Goal: Transaction & Acquisition: Book appointment/travel/reservation

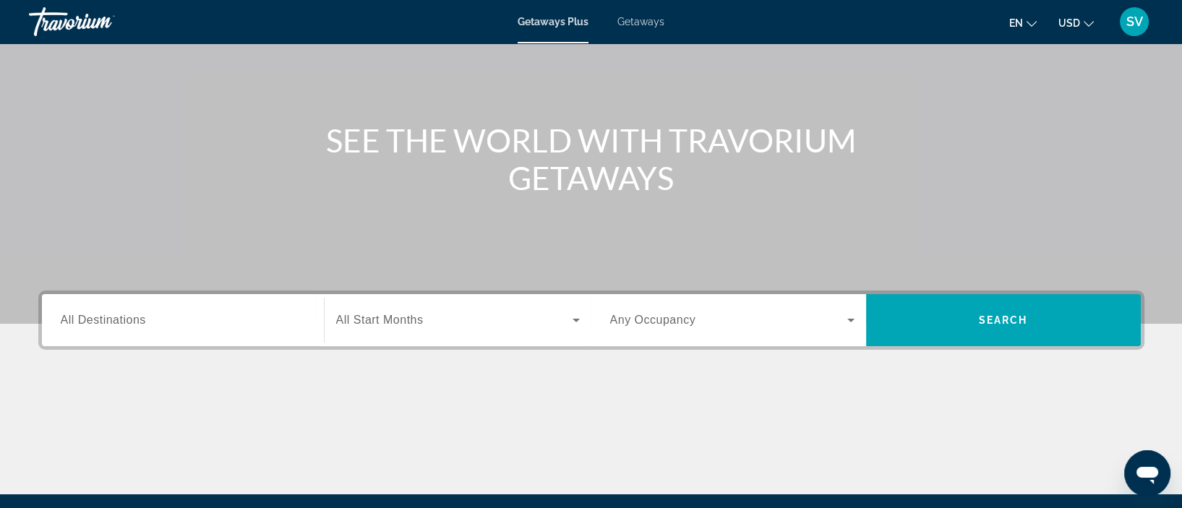
scroll to position [108, 0]
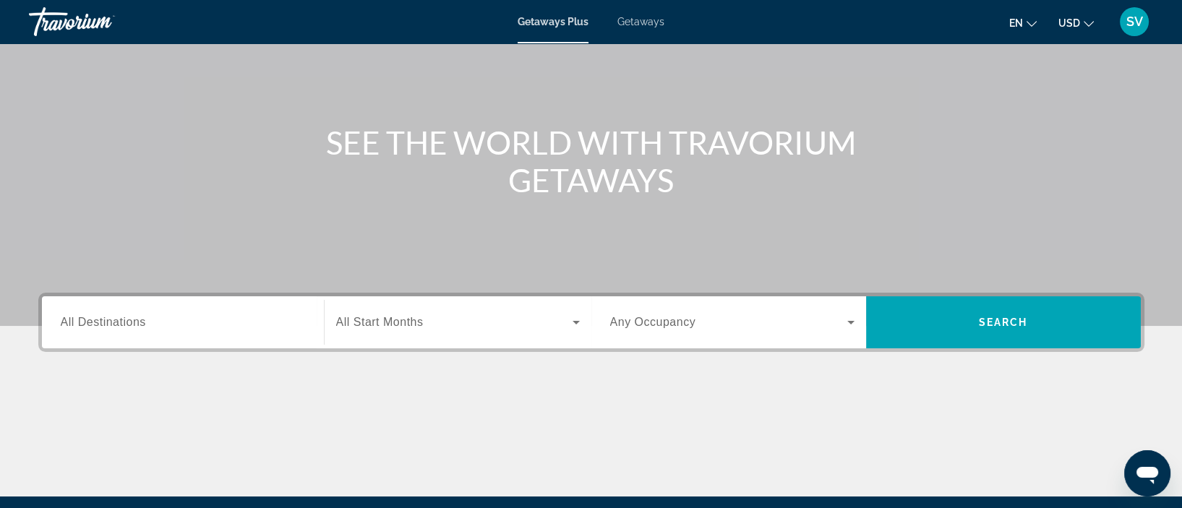
click at [103, 319] on span "All Destinations" at bounding box center [103, 322] width 85 height 12
click at [103, 319] on input "Destination All Destinations" at bounding box center [183, 323] width 244 height 17
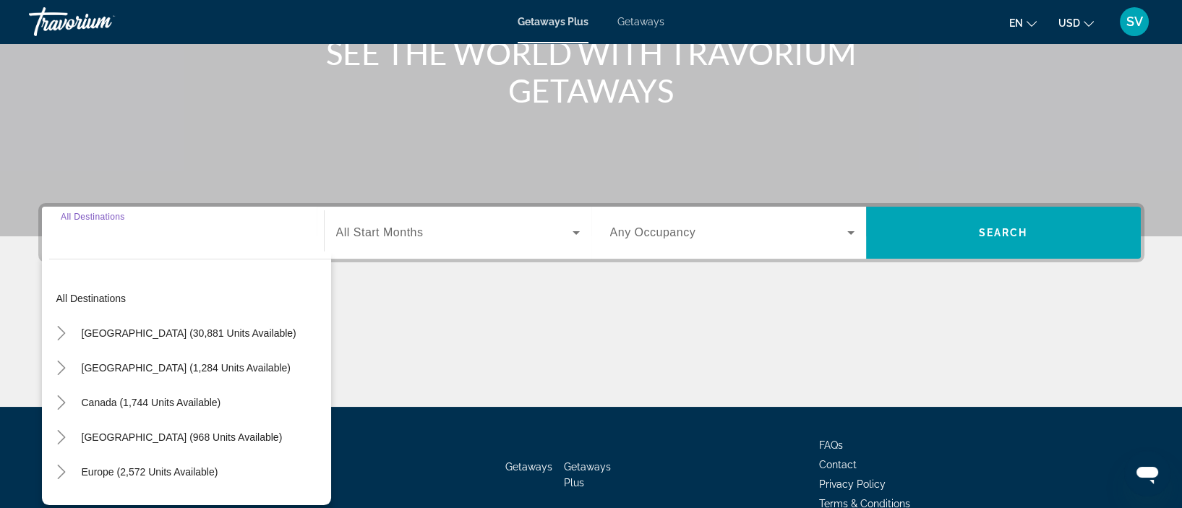
scroll to position [272, 0]
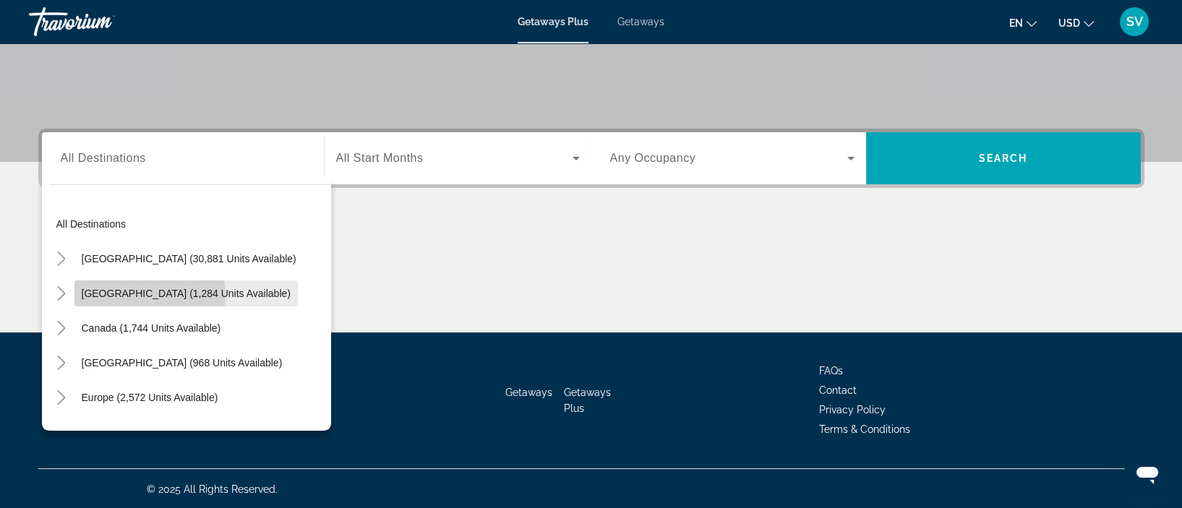
click at [147, 294] on span "[GEOGRAPHIC_DATA] (1,284 units available)" at bounding box center [186, 294] width 209 height 12
type input "**********"
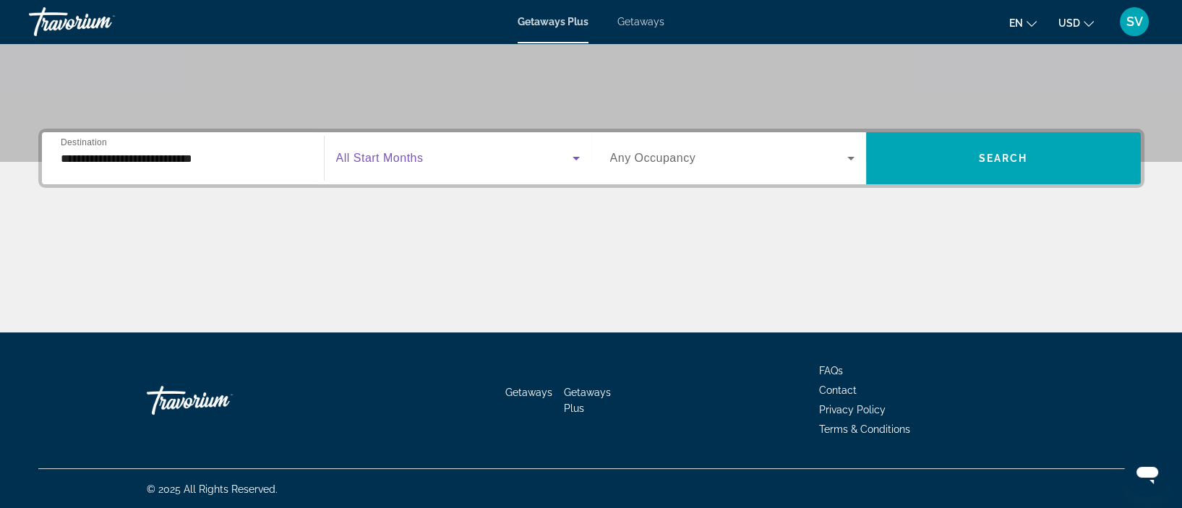
click at [508, 150] on span "Search widget" at bounding box center [454, 158] width 236 height 17
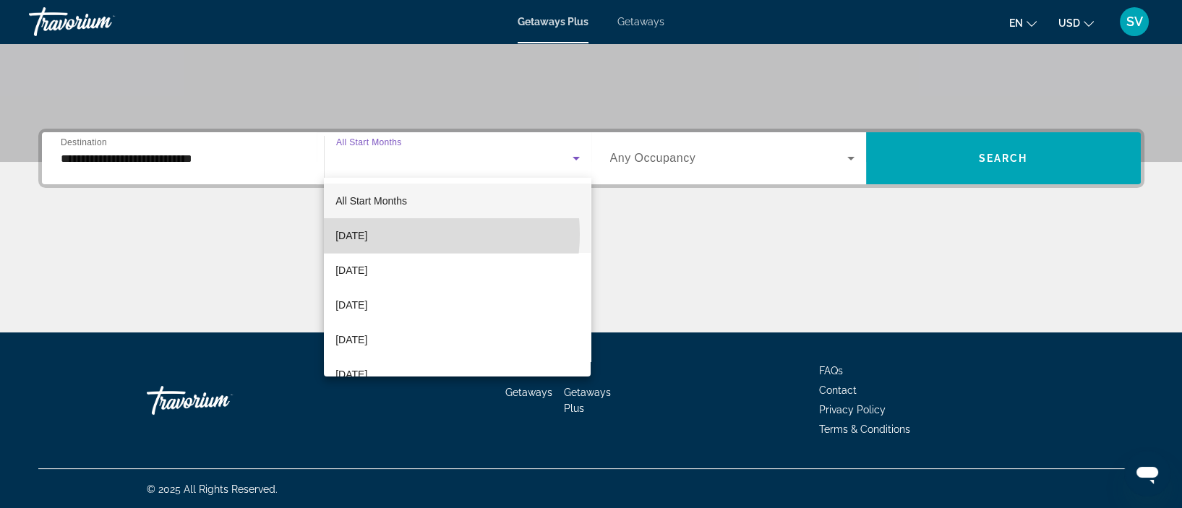
click at [367, 234] on span "[DATE]" at bounding box center [352, 235] width 32 height 17
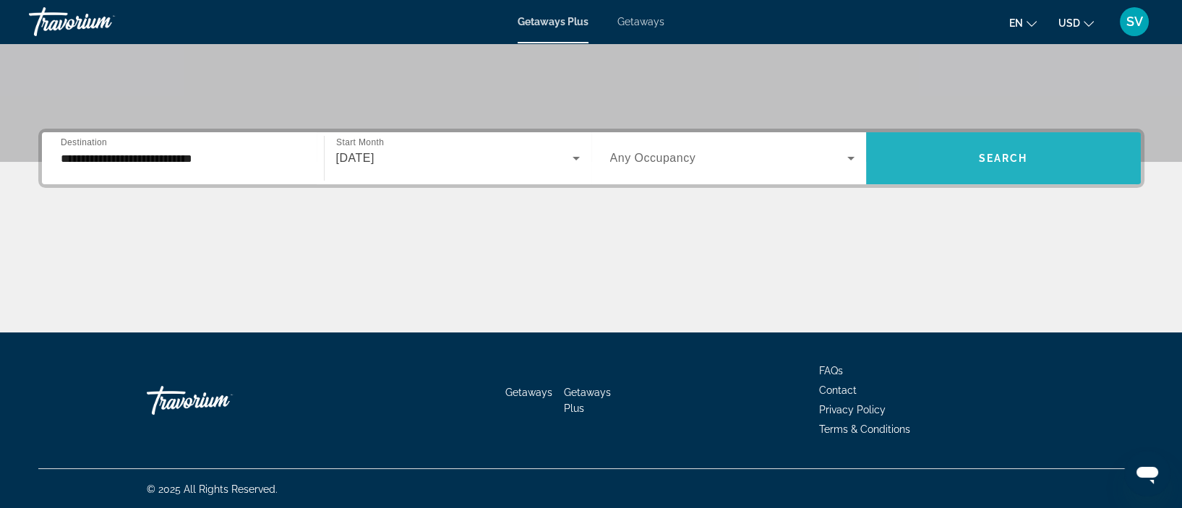
click at [956, 166] on span "Search widget" at bounding box center [1003, 158] width 275 height 35
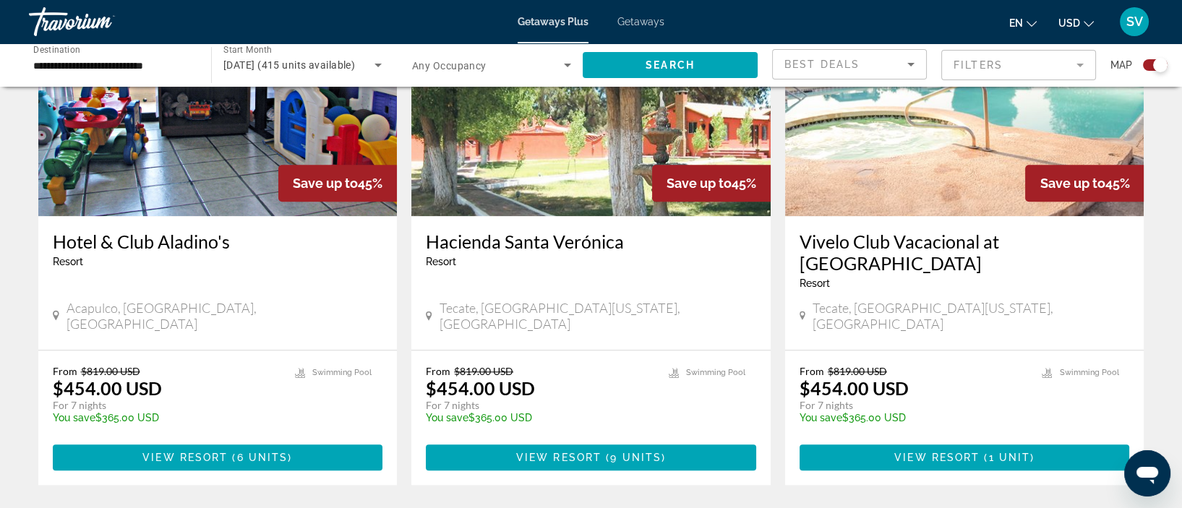
scroll to position [2193, 0]
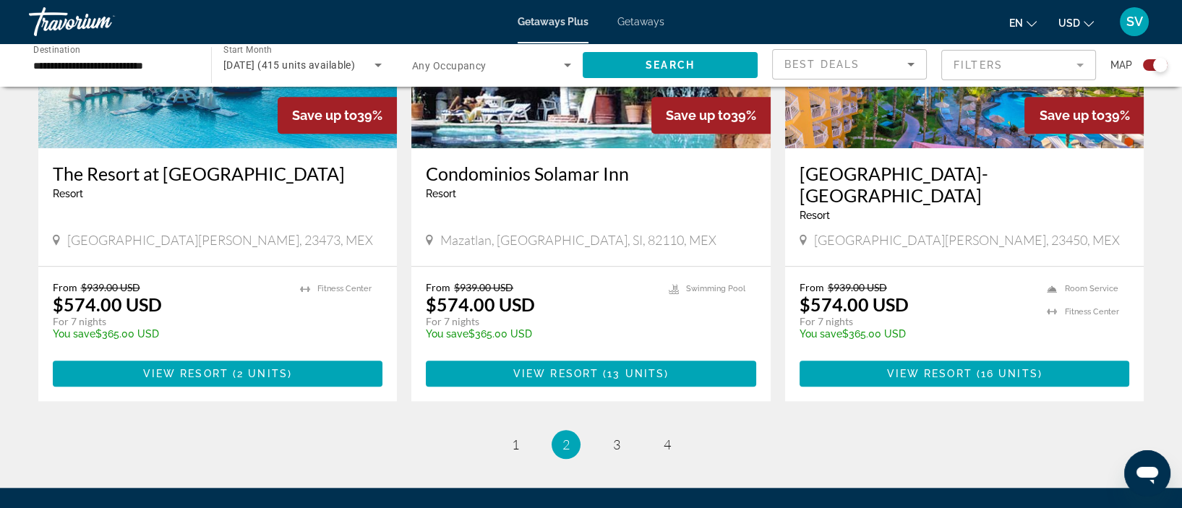
scroll to position [2189, 0]
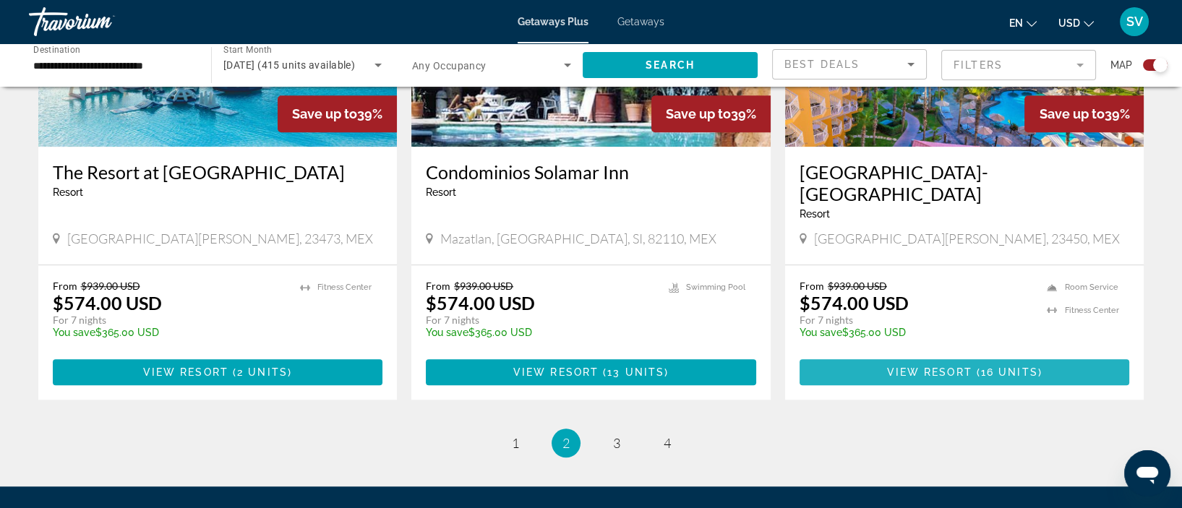
click at [957, 367] on span "View Resort" at bounding box center [929, 373] width 85 height 12
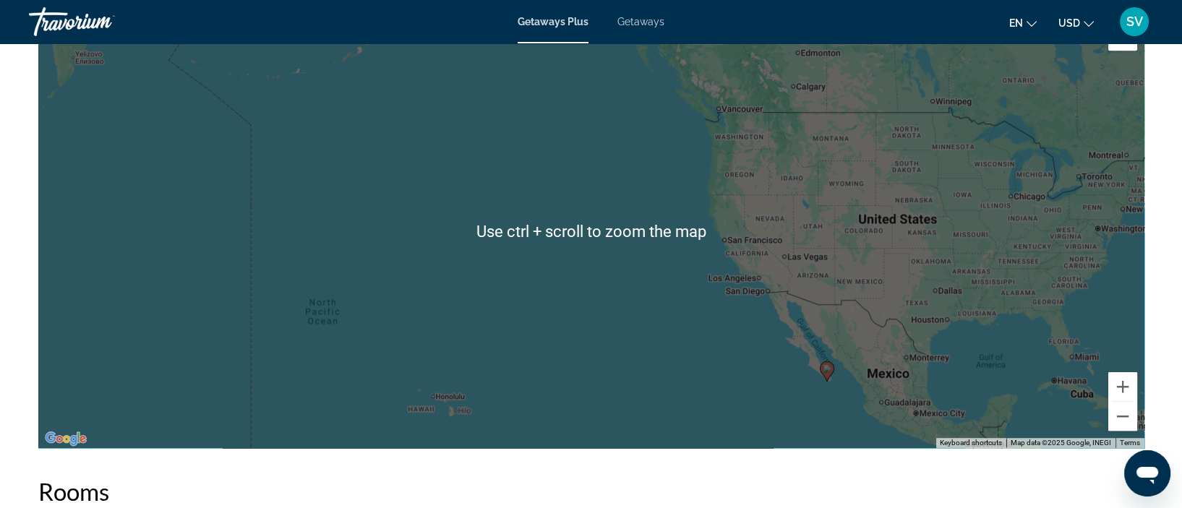
scroll to position [1529, 0]
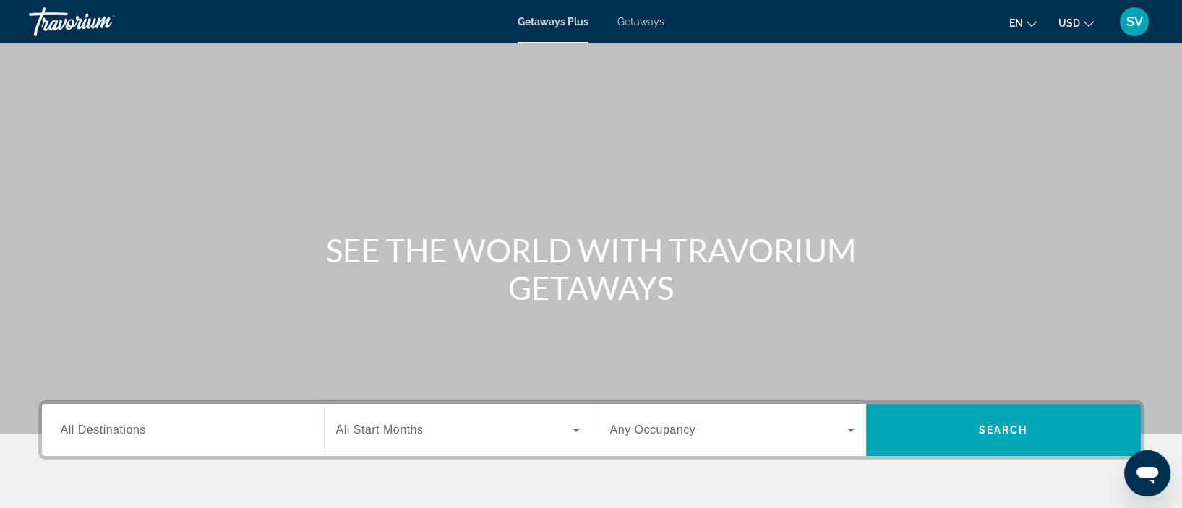
click at [139, 428] on span "All Destinations" at bounding box center [103, 430] width 85 height 12
click at [139, 428] on input "Destination All Destinations" at bounding box center [183, 430] width 244 height 17
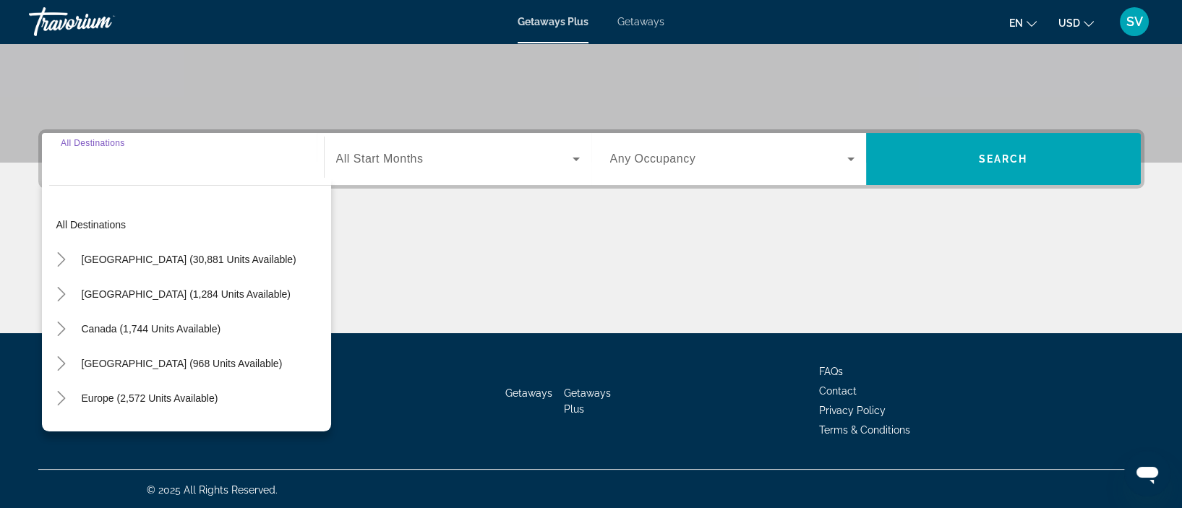
scroll to position [272, 0]
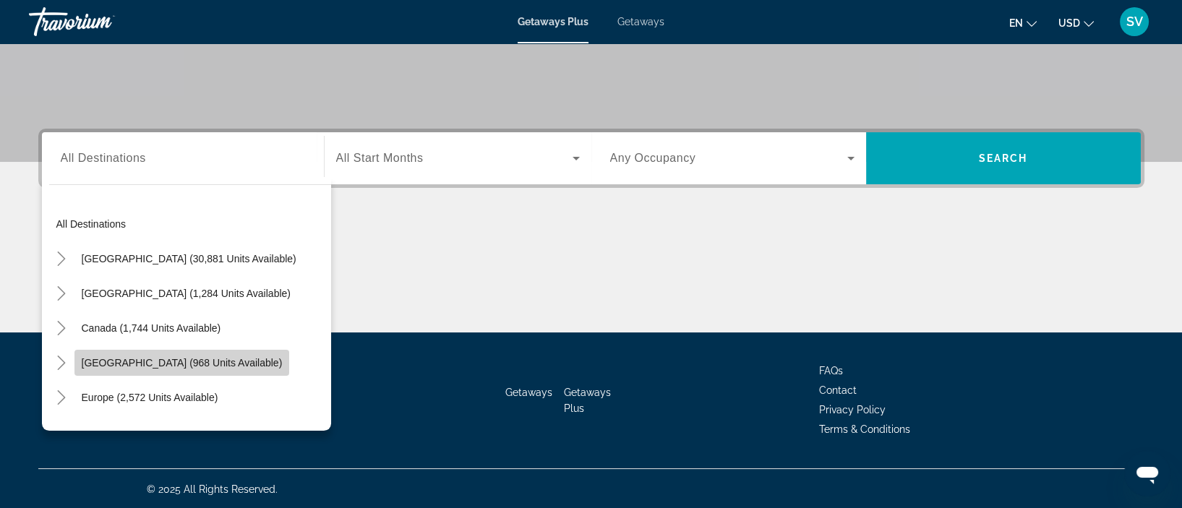
click at [150, 364] on span "[GEOGRAPHIC_DATA] (968 units available)" at bounding box center [182, 363] width 201 height 12
type input "**********"
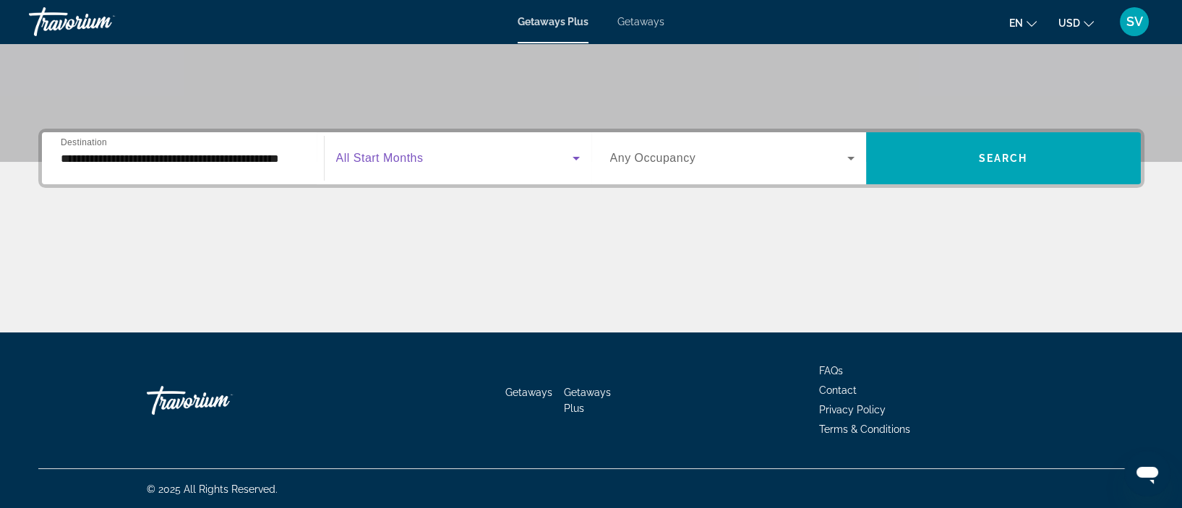
click at [392, 150] on span "Search widget" at bounding box center [454, 158] width 236 height 17
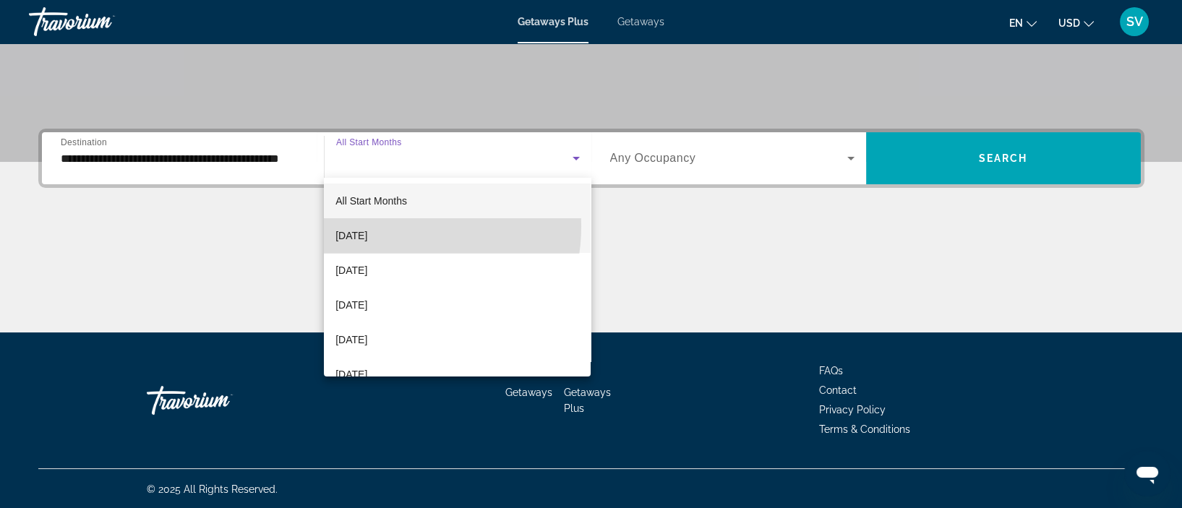
click at [394, 226] on mat-option "September 2025" at bounding box center [457, 235] width 267 height 35
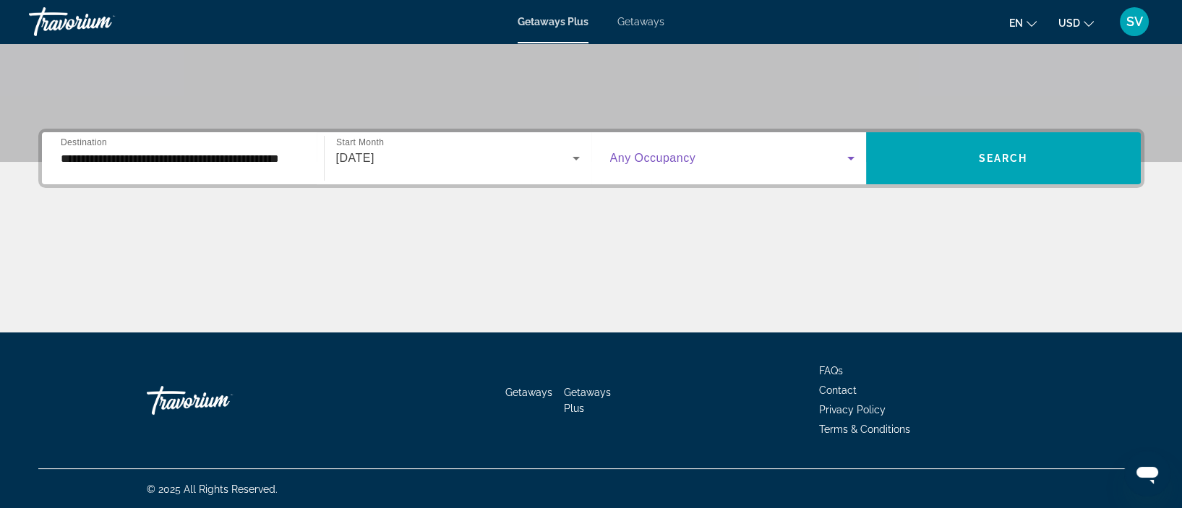
click at [848, 153] on icon "Search widget" at bounding box center [850, 158] width 17 height 17
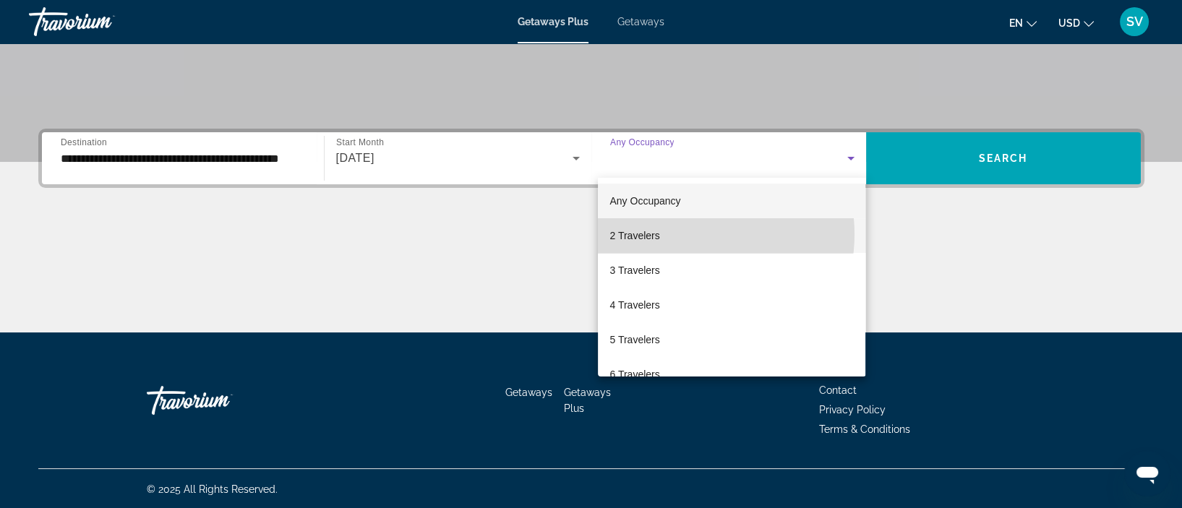
click at [683, 234] on mat-option "2 Travelers" at bounding box center [732, 235] width 268 height 35
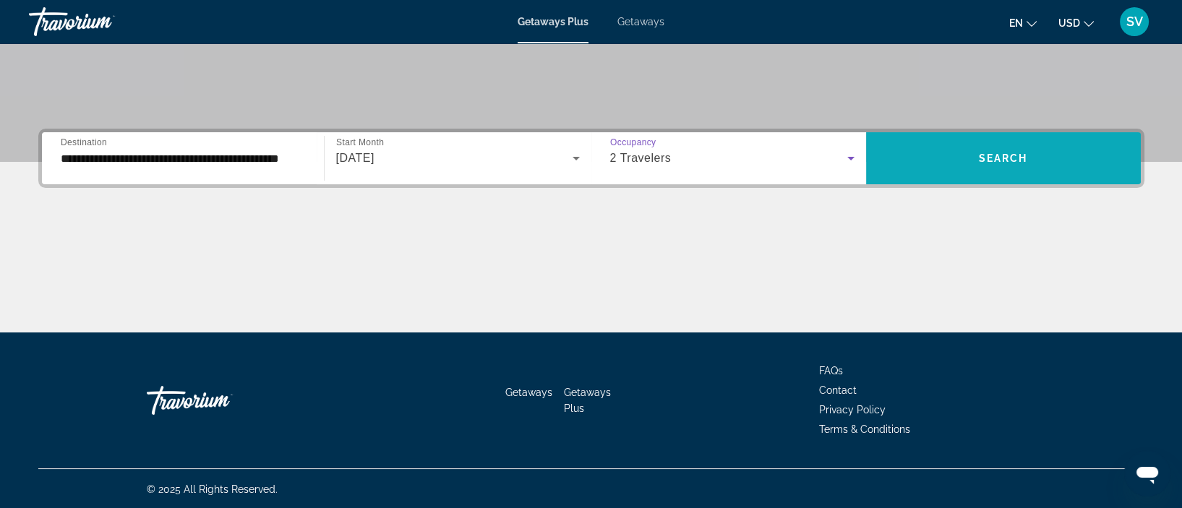
click at [965, 163] on span "Search widget" at bounding box center [1003, 158] width 275 height 35
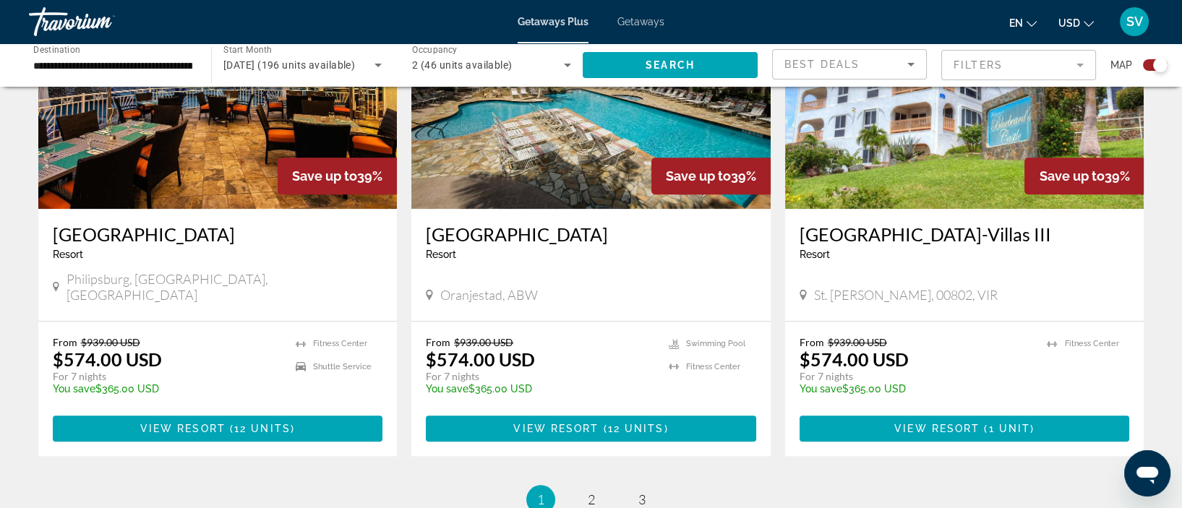
scroll to position [2158, 0]
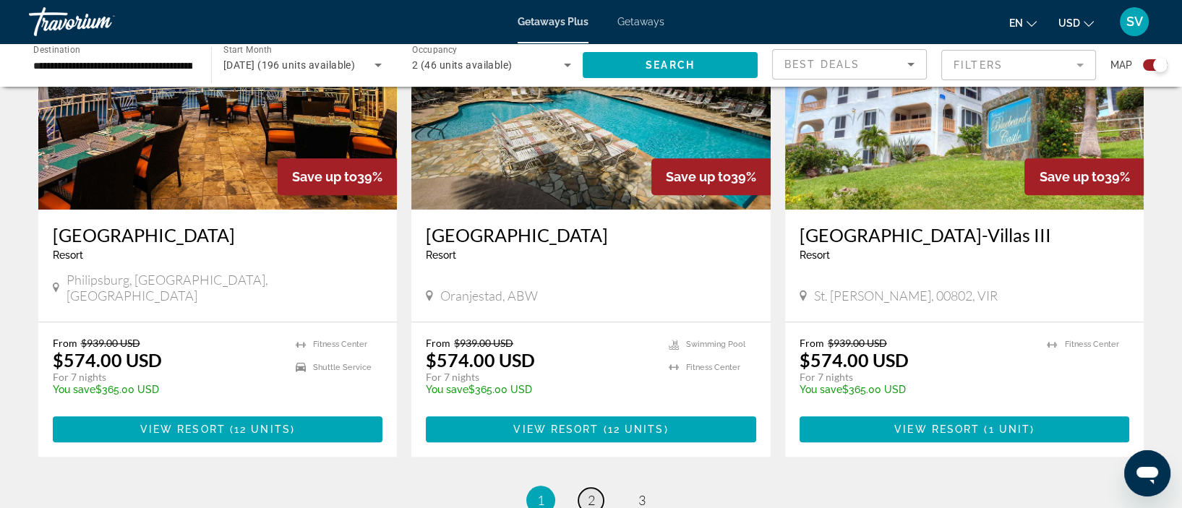
click at [589, 492] on span "2" at bounding box center [591, 500] width 7 height 16
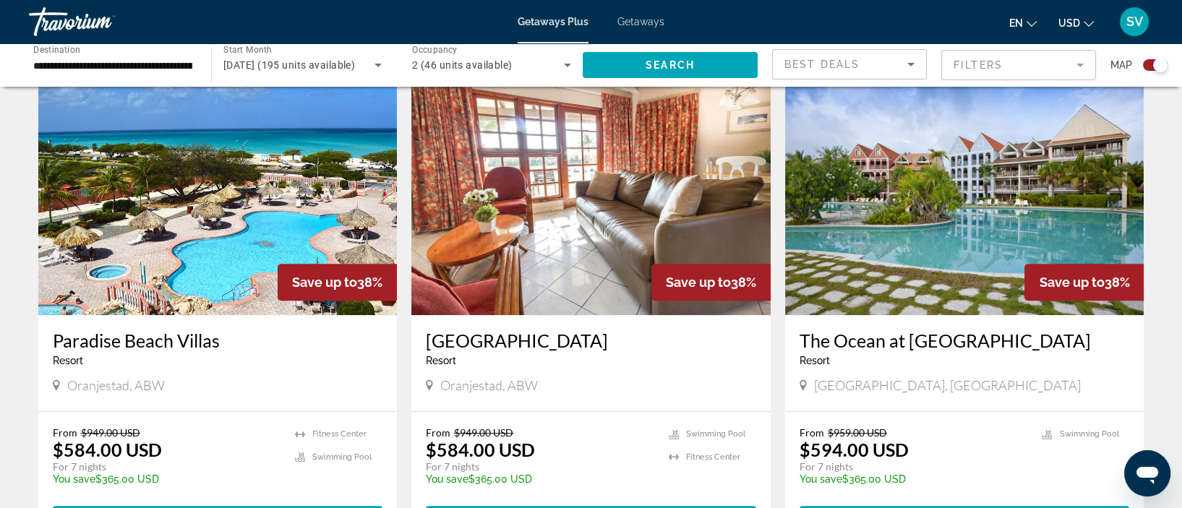
scroll to position [1539, 0]
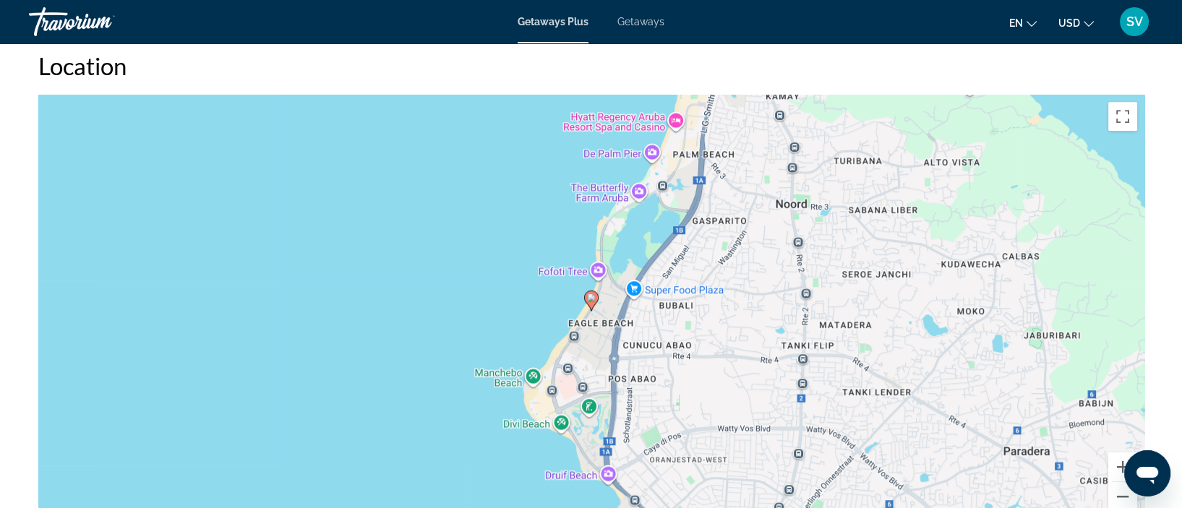
scroll to position [1424, 0]
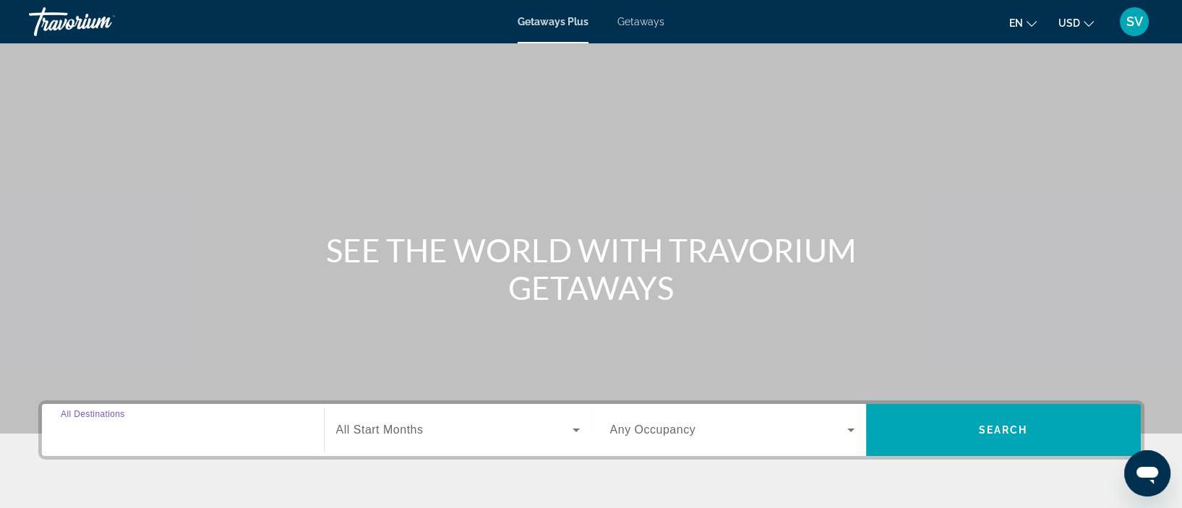
click at [169, 424] on input "Destination All Destinations" at bounding box center [183, 430] width 244 height 17
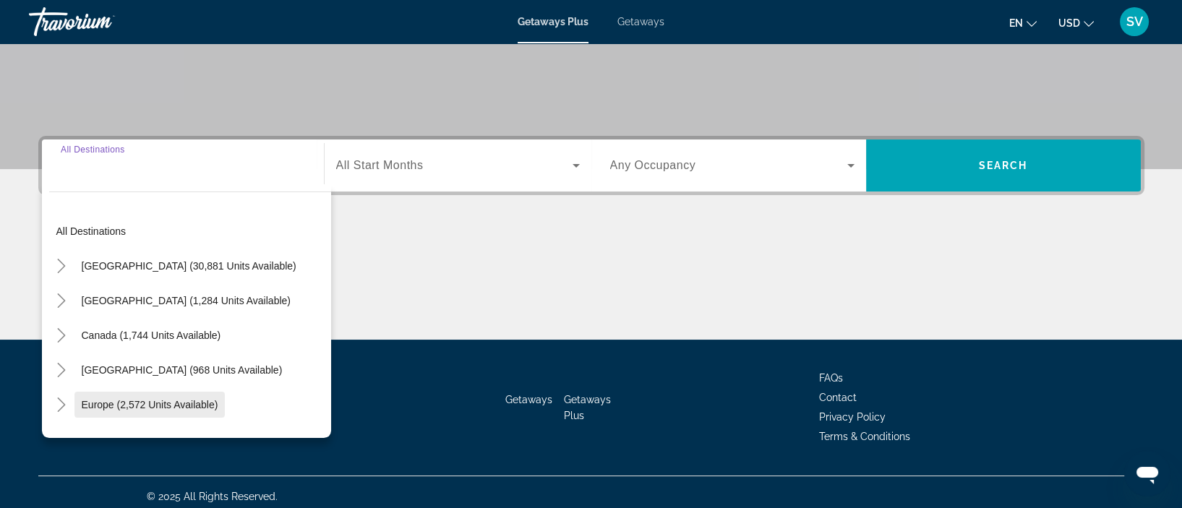
scroll to position [272, 0]
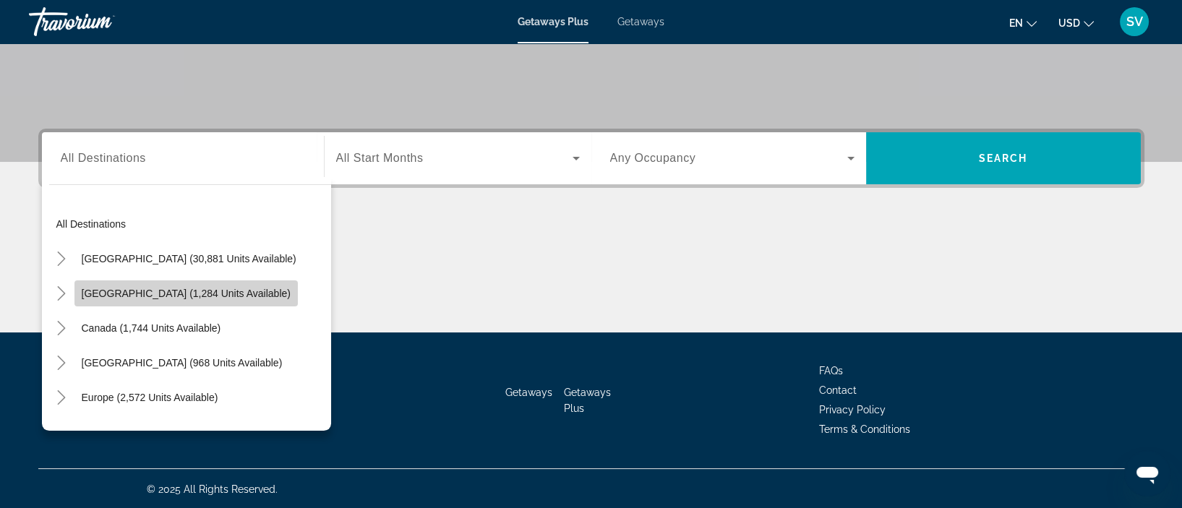
click at [199, 294] on span "Mexico (1,284 units available)" at bounding box center [186, 294] width 209 height 12
type input "**********"
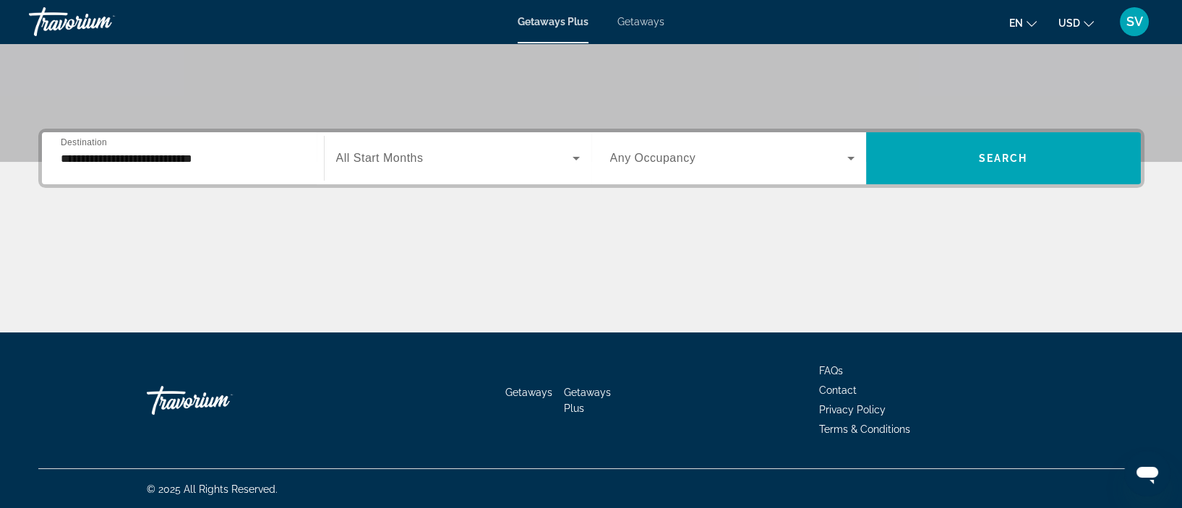
click at [424, 148] on div "Search widget" at bounding box center [458, 158] width 244 height 40
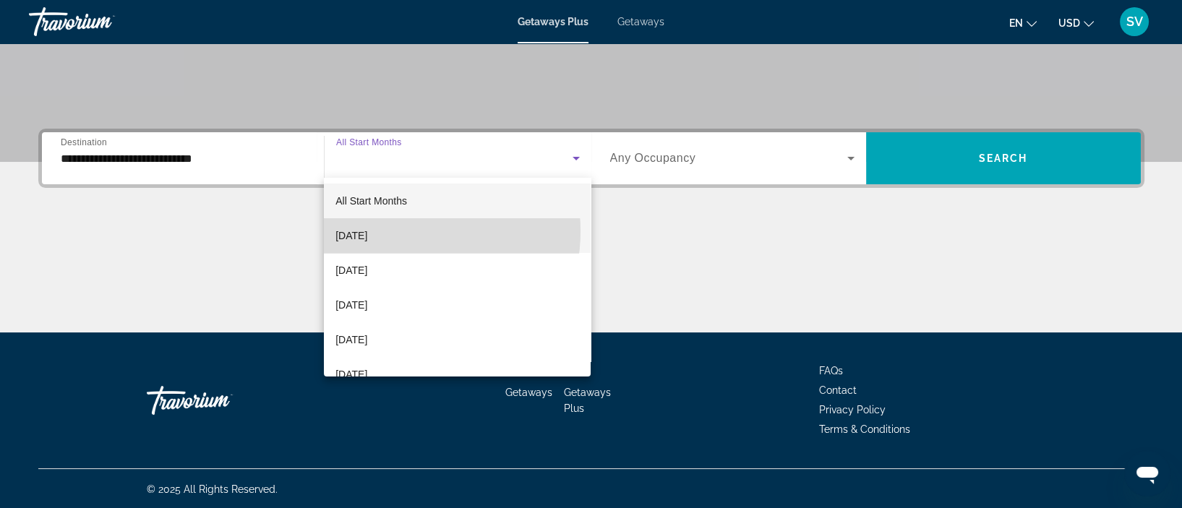
click at [367, 231] on span "September 2025" at bounding box center [352, 235] width 32 height 17
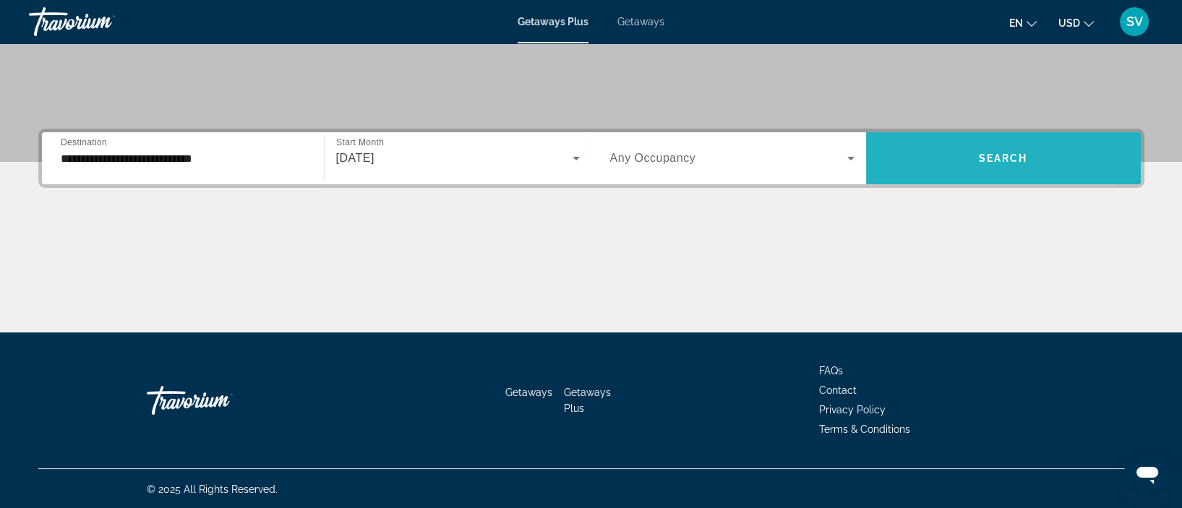
click at [946, 156] on span "Search widget" at bounding box center [1003, 158] width 275 height 35
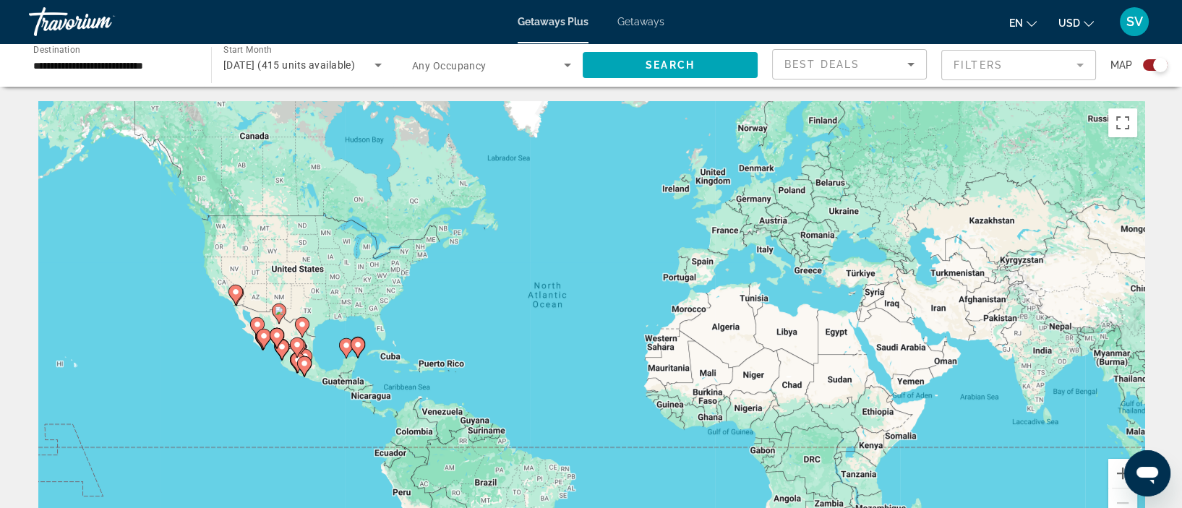
click at [946, 156] on div "To activate drag with keyboard, press Alt + Enter. Once in keyboard drag state,…" at bounding box center [591, 318] width 1106 height 434
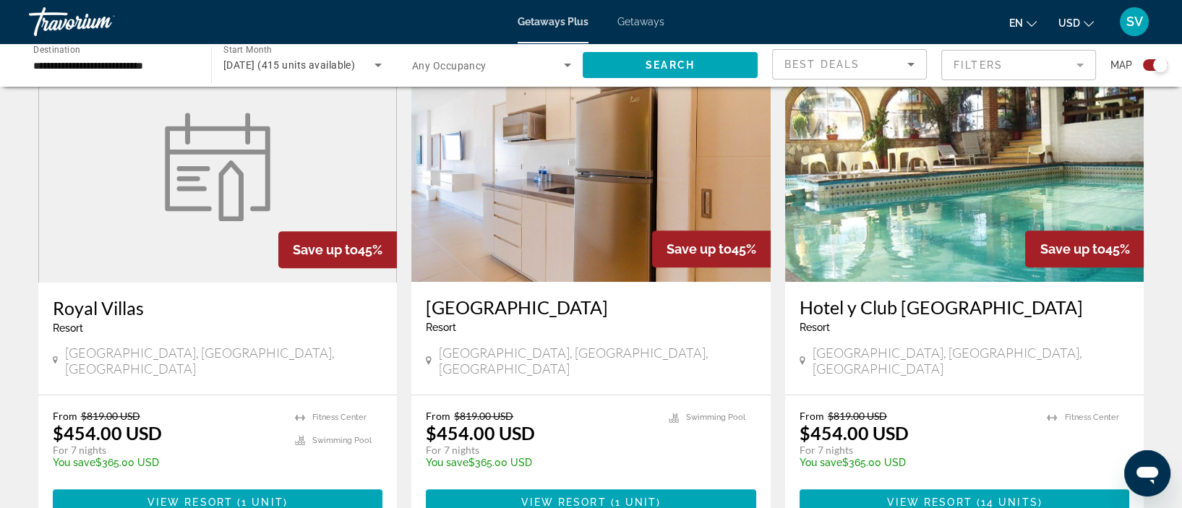
scroll to position [1065, 0]
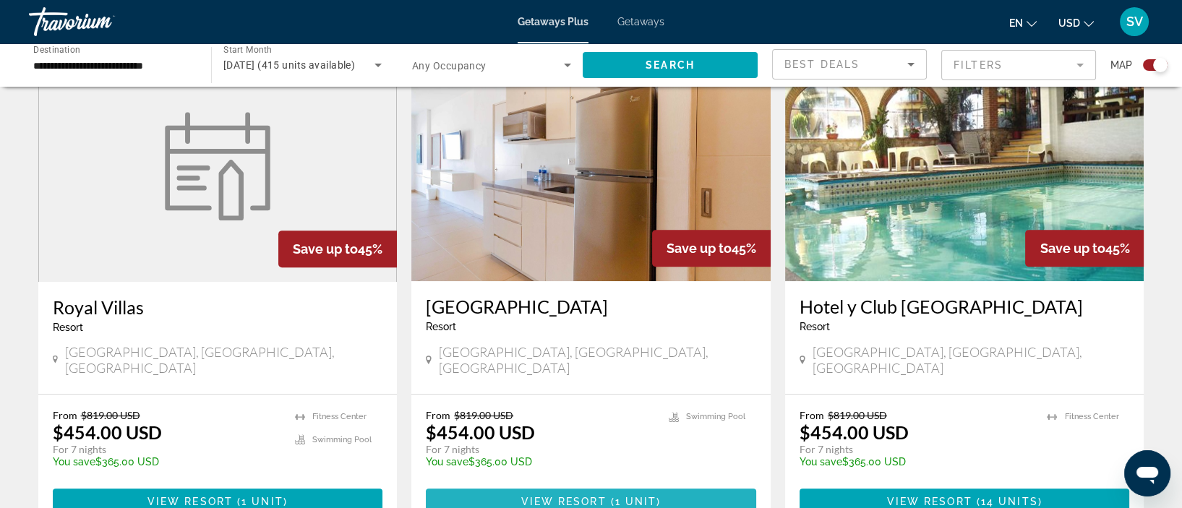
click at [629, 496] on span "1 unit" at bounding box center [636, 502] width 42 height 12
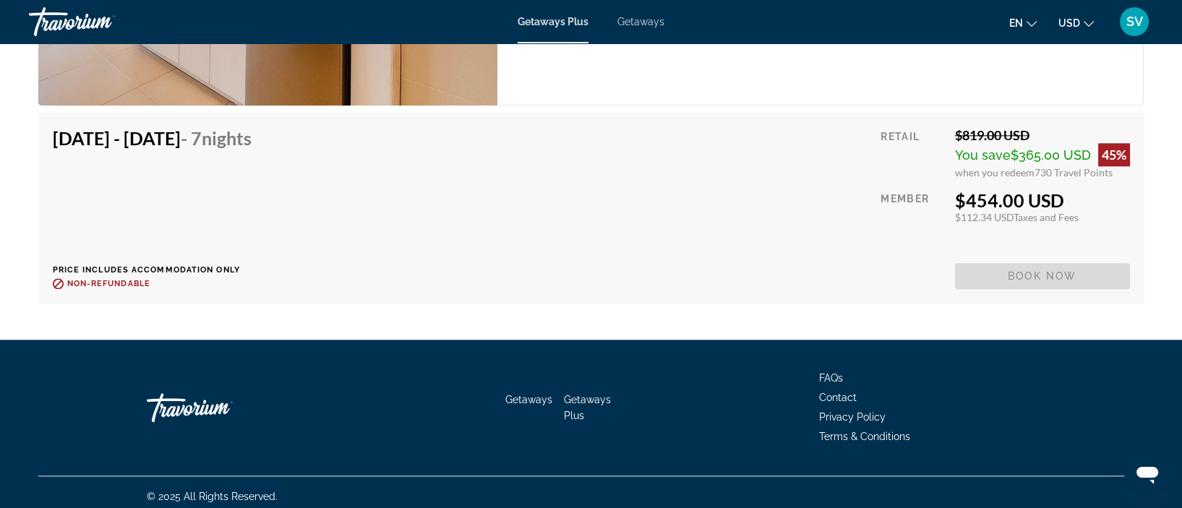
scroll to position [2612, 0]
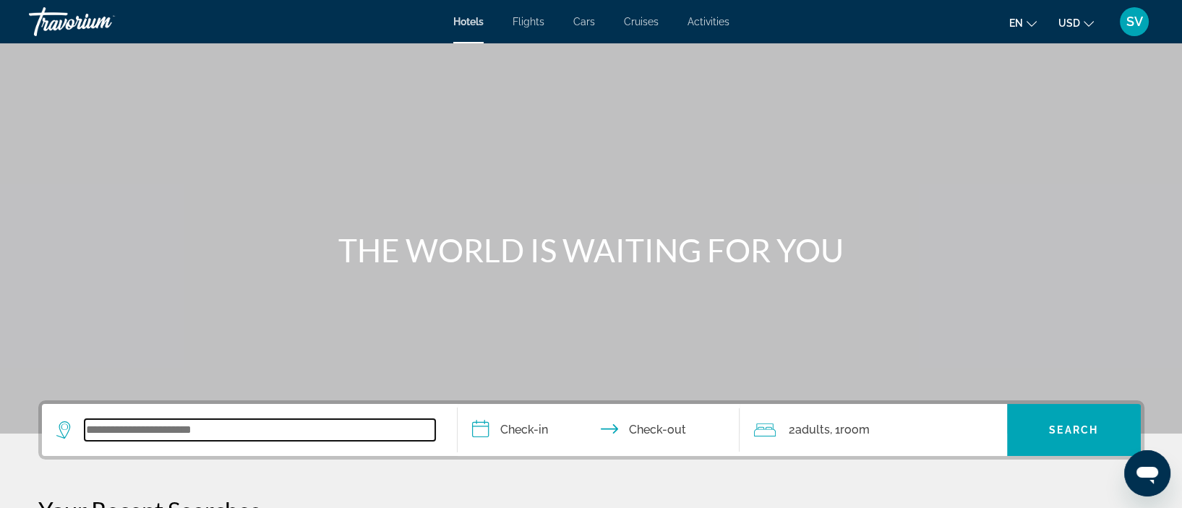
click at [171, 429] on input "Search widget" at bounding box center [260, 430] width 351 height 22
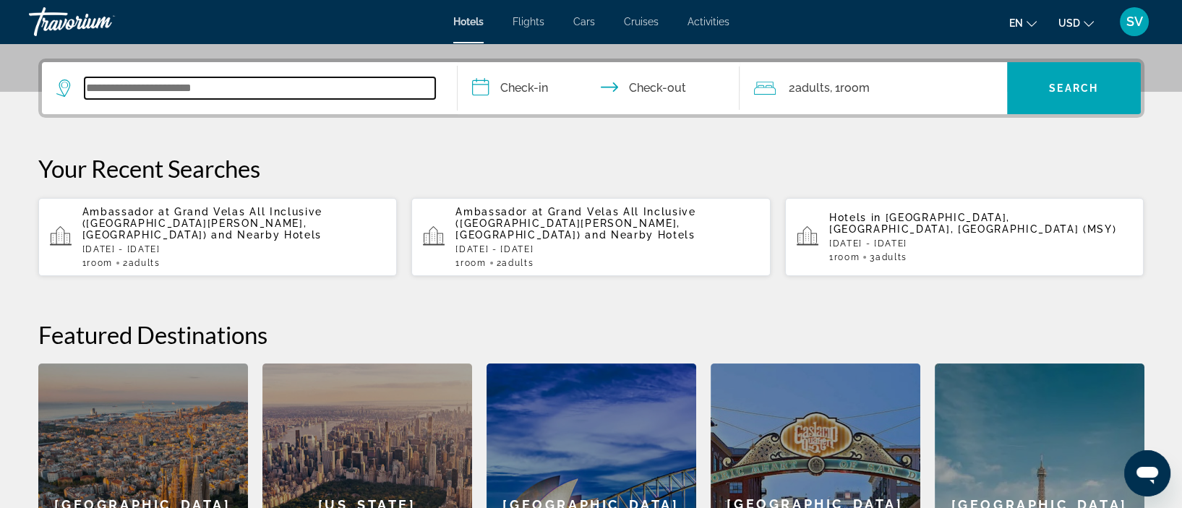
scroll to position [339, 0]
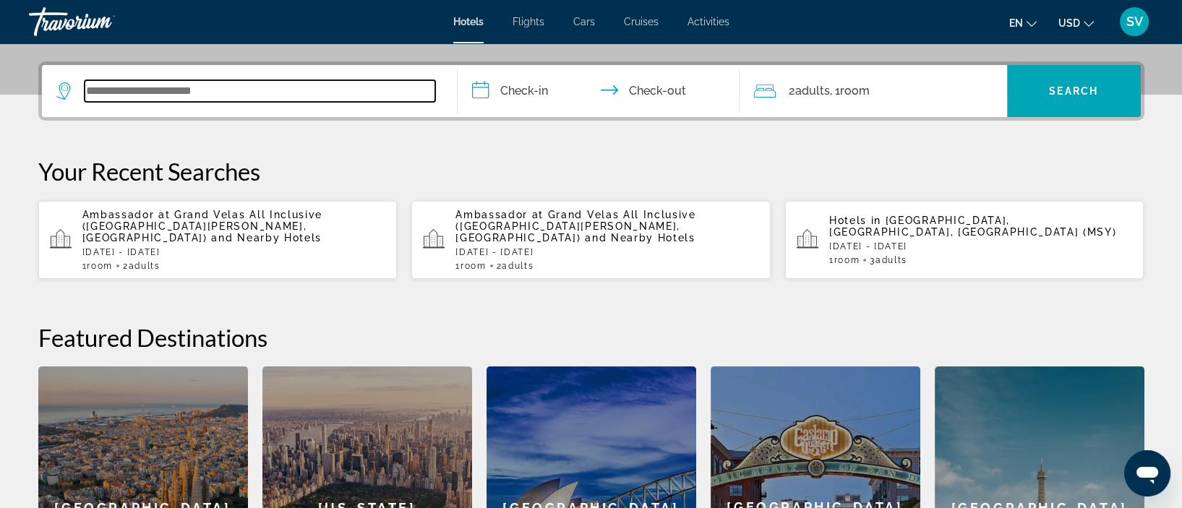
click at [370, 89] on input "Search widget" at bounding box center [260, 91] width 351 height 22
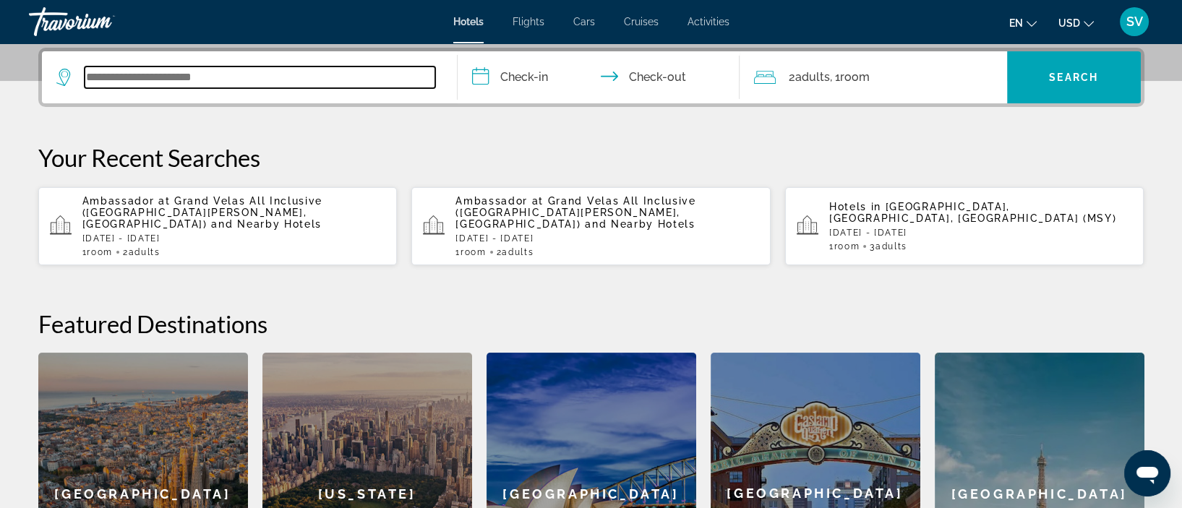
click at [370, 83] on input "Search widget" at bounding box center [260, 78] width 351 height 22
type input "*"
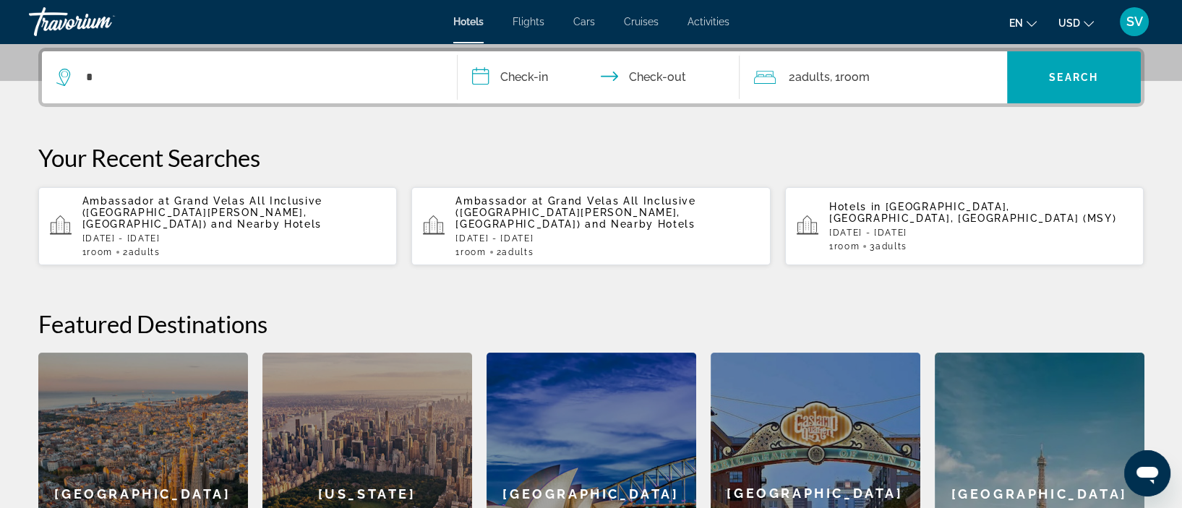
click at [306, 62] on div "*" at bounding box center [249, 77] width 386 height 52
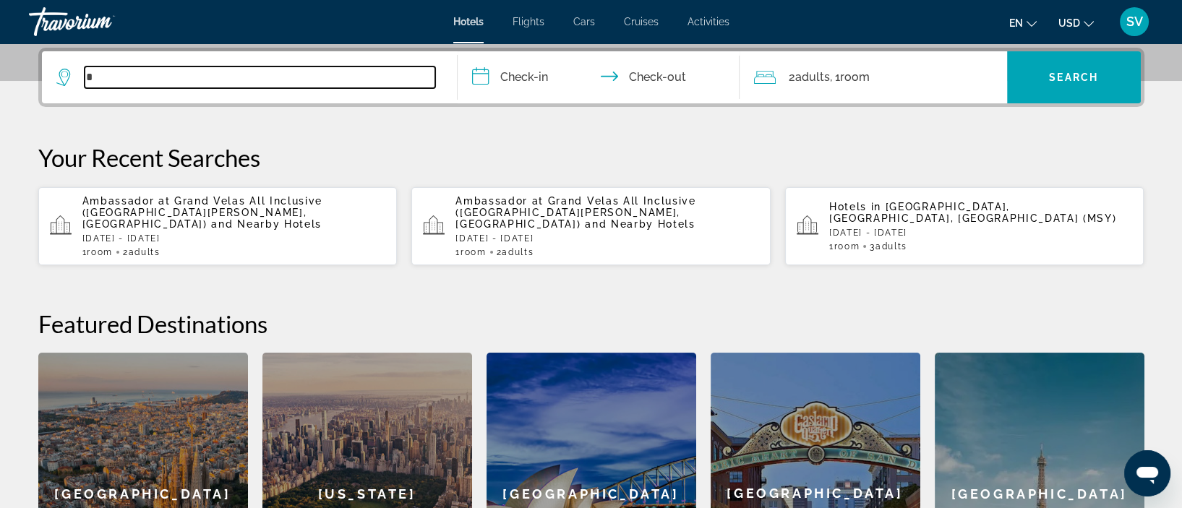
click at [306, 74] on input "*" at bounding box center [260, 78] width 351 height 22
click at [310, 67] on input "*" at bounding box center [260, 78] width 351 height 22
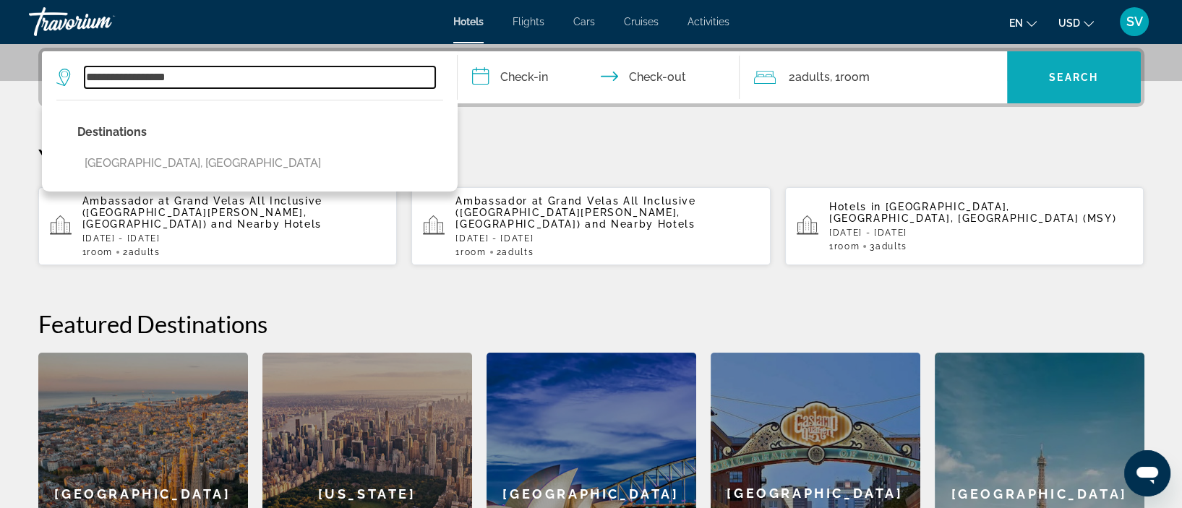
type input "**********"
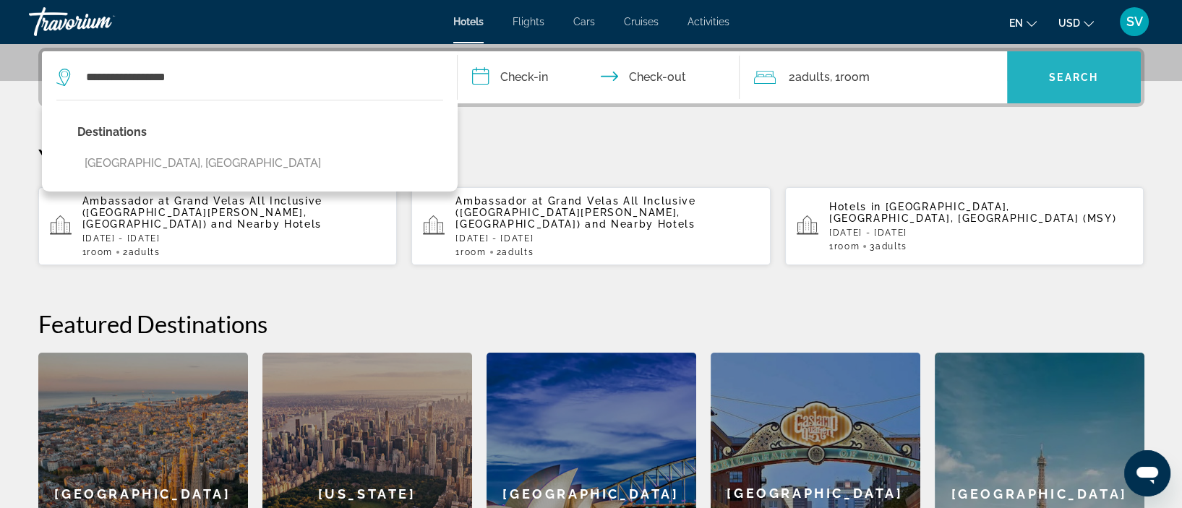
click at [1061, 90] on span "Search widget" at bounding box center [1074, 77] width 134 height 35
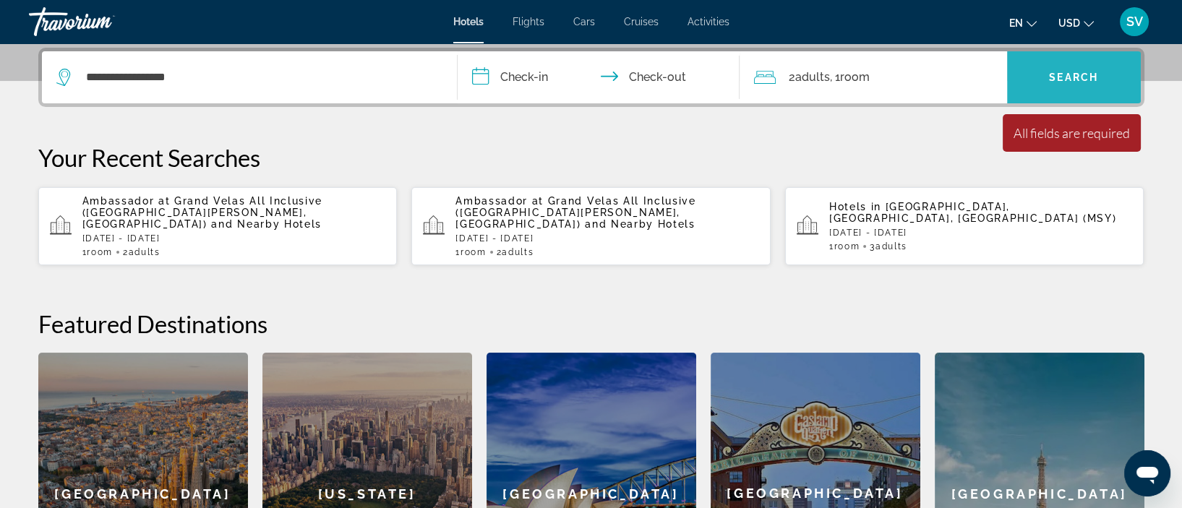
click at [1067, 74] on span "Search" at bounding box center [1073, 78] width 49 height 12
click at [554, 77] on input "**********" at bounding box center [602, 79] width 288 height 56
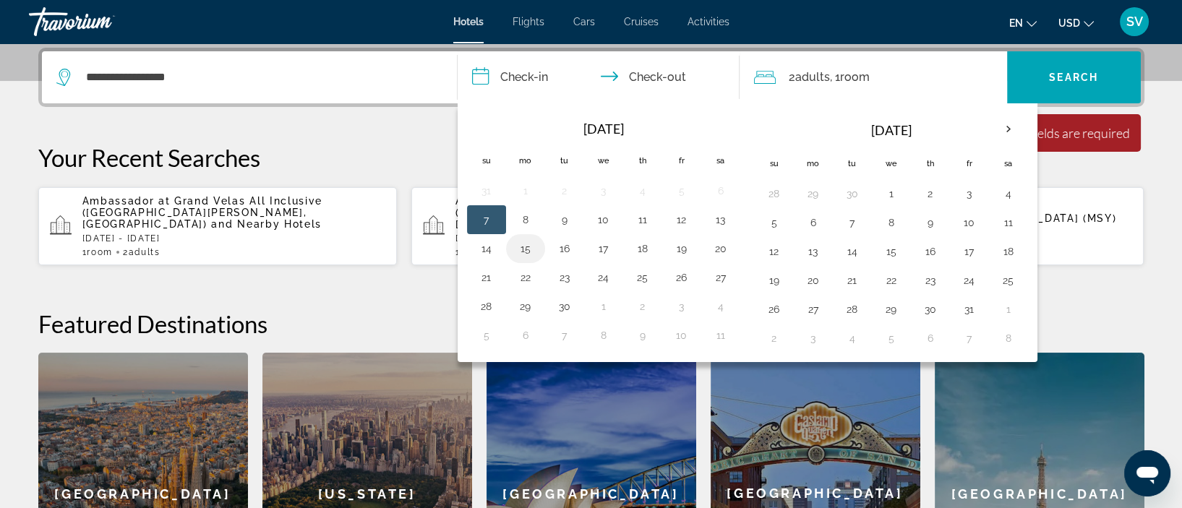
click at [525, 245] on button "15" at bounding box center [525, 249] width 23 height 20
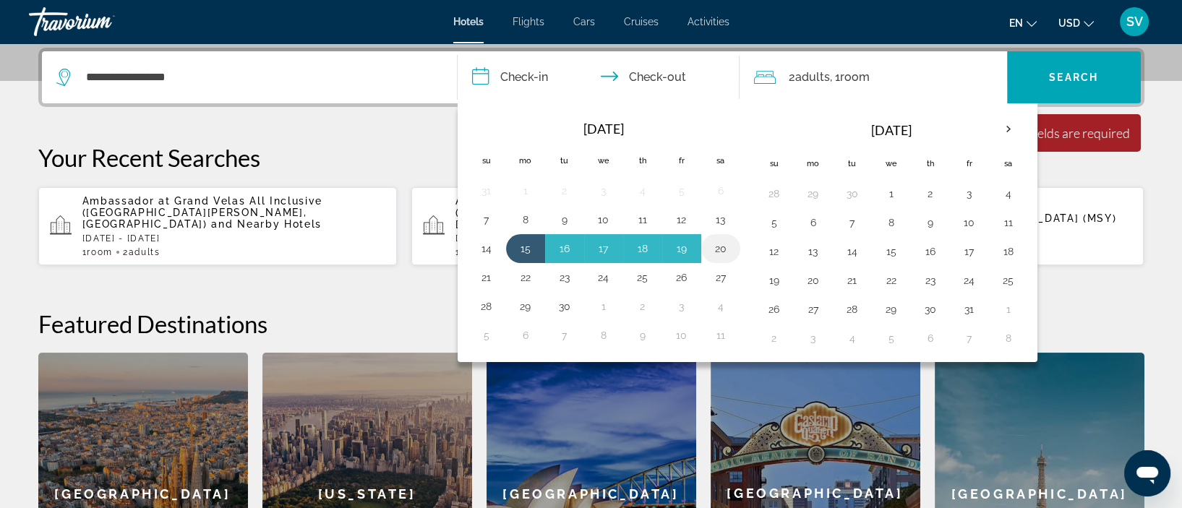
click at [729, 246] on button "20" at bounding box center [720, 249] width 23 height 20
type input "**********"
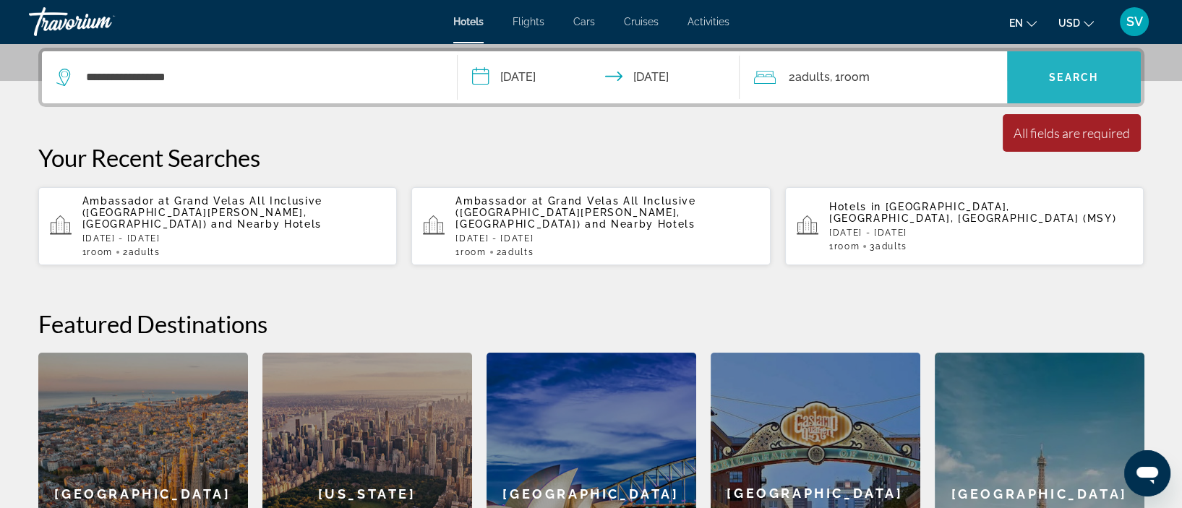
click at [1064, 72] on span "Search" at bounding box center [1073, 78] width 49 height 12
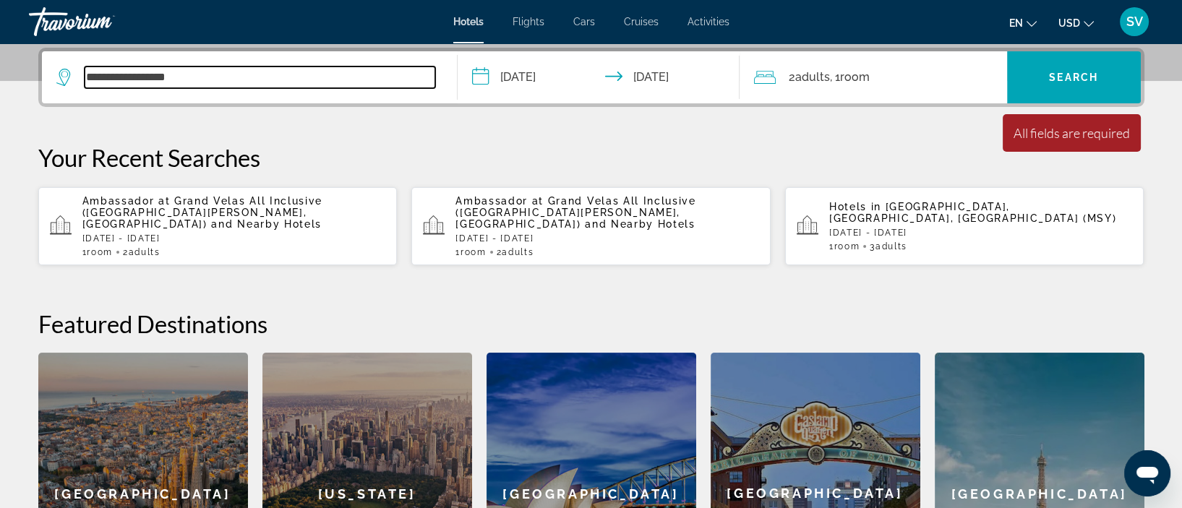
click at [212, 78] on input "**********" at bounding box center [260, 78] width 351 height 22
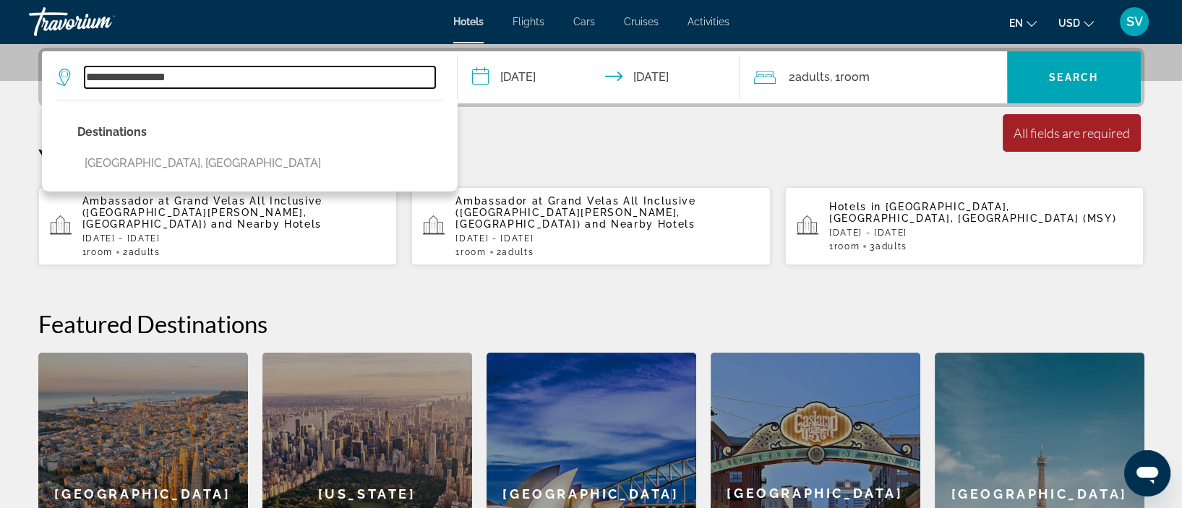
click at [212, 78] on input "**********" at bounding box center [260, 78] width 351 height 22
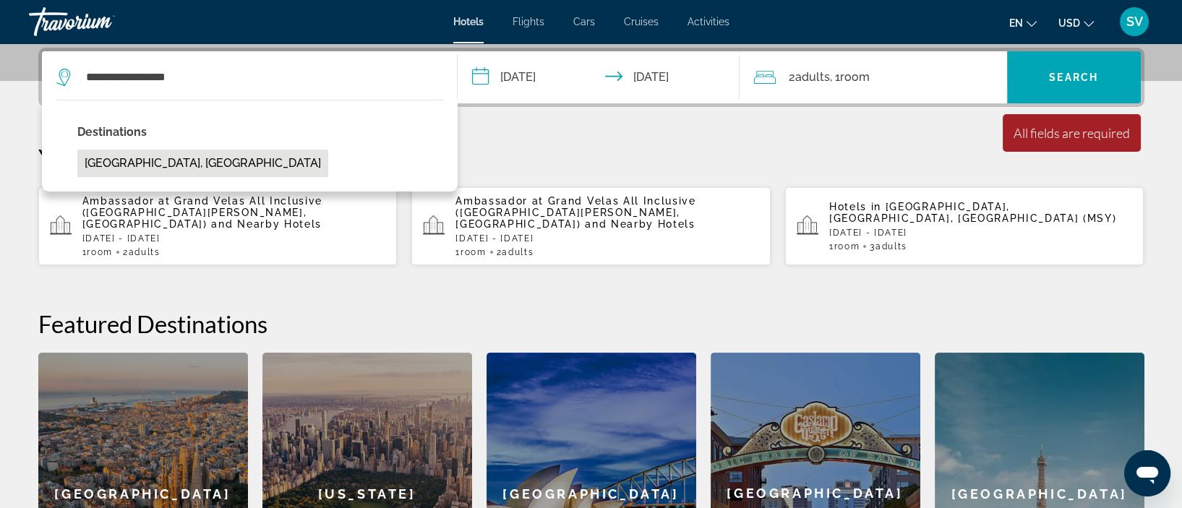
click at [221, 157] on button "Dominican Republic, Dominican Republic" at bounding box center [202, 163] width 251 height 27
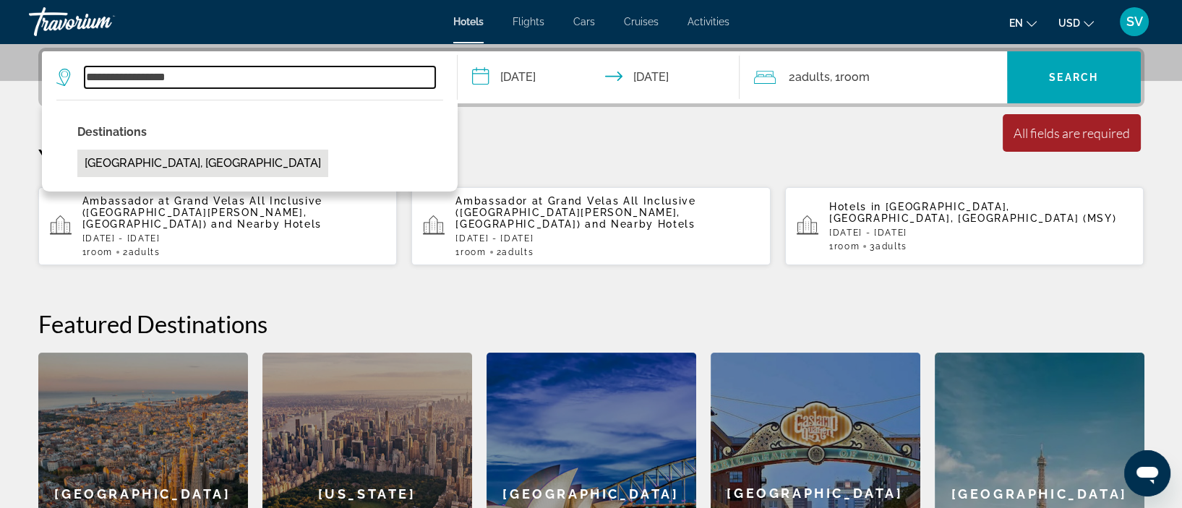
type input "**********"
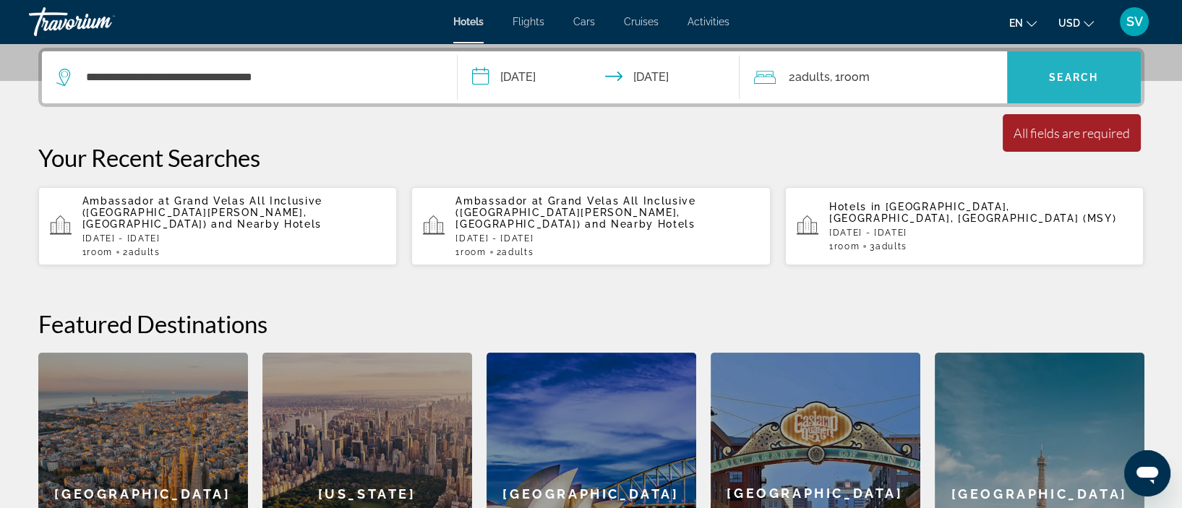
click at [1081, 80] on span "Search" at bounding box center [1073, 78] width 49 height 12
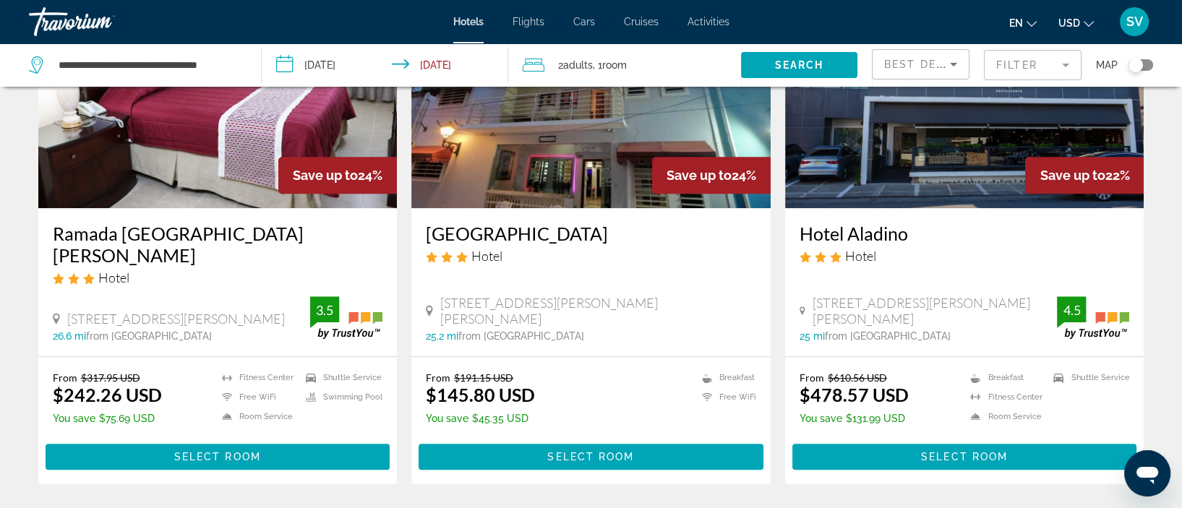
scroll to position [1775, 0]
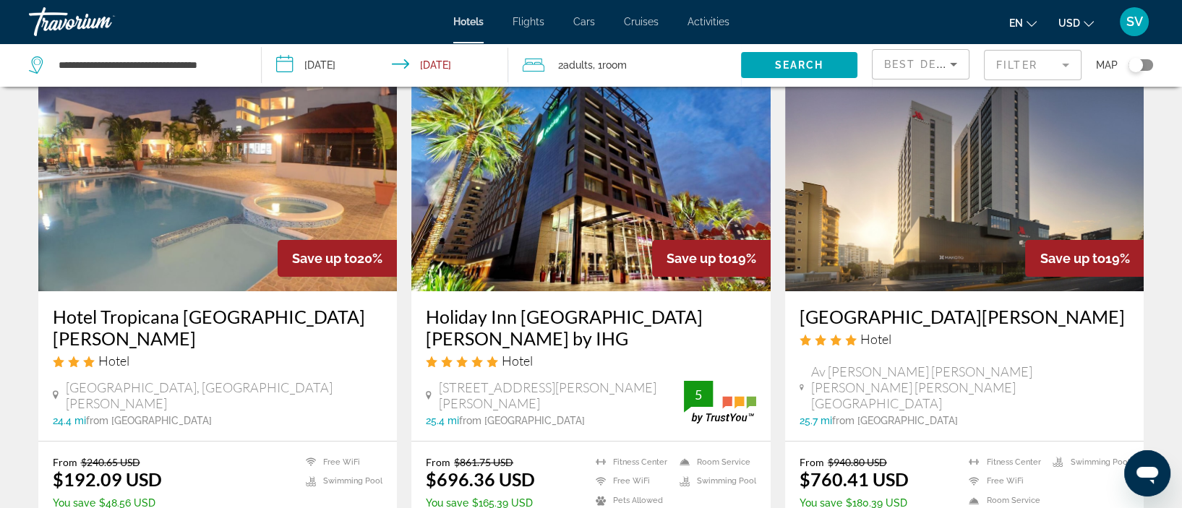
scroll to position [632, 0]
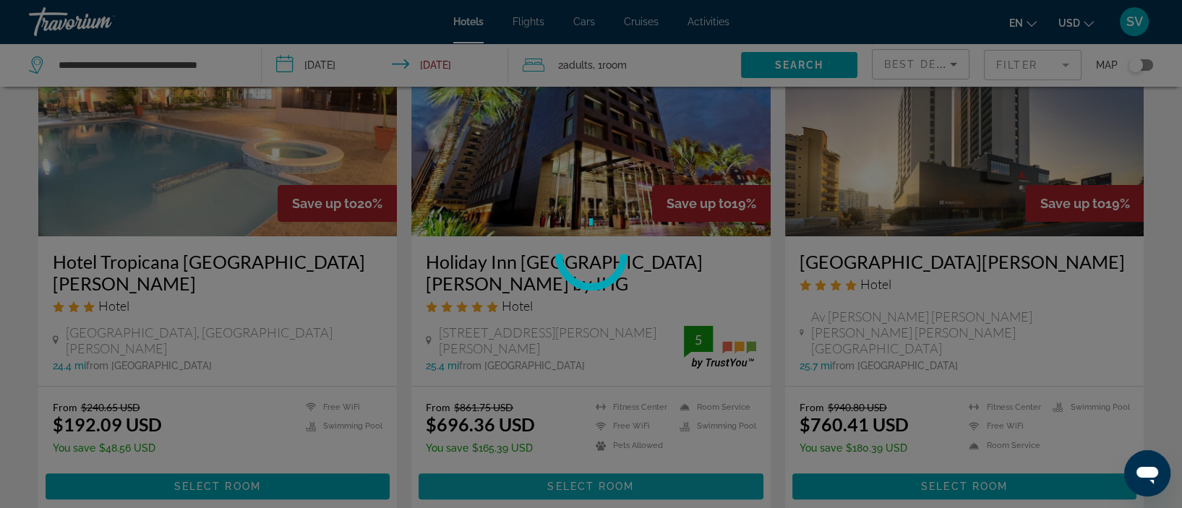
scroll to position [698, 0]
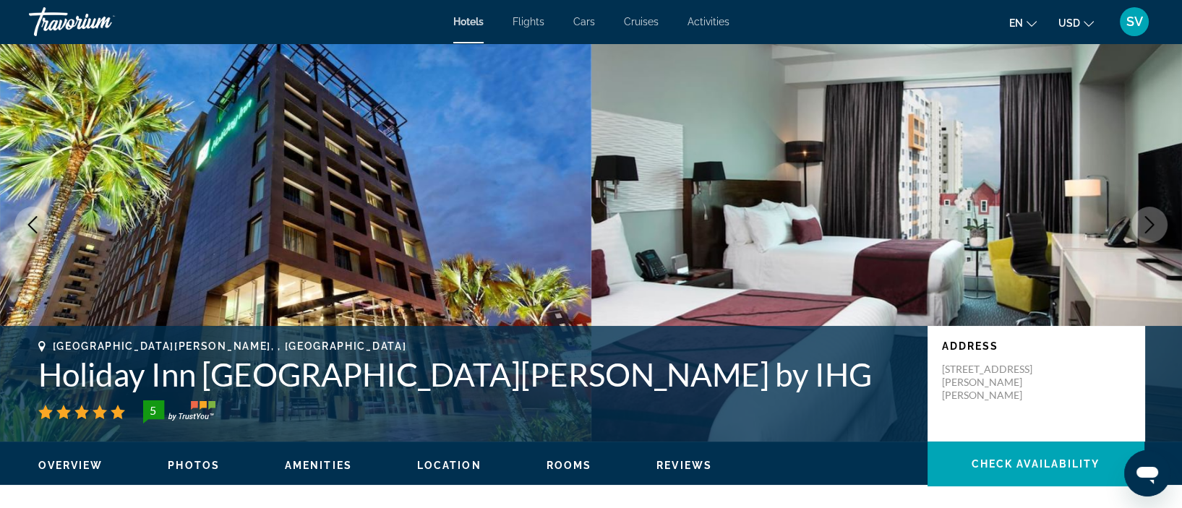
scroll to position [43, 0]
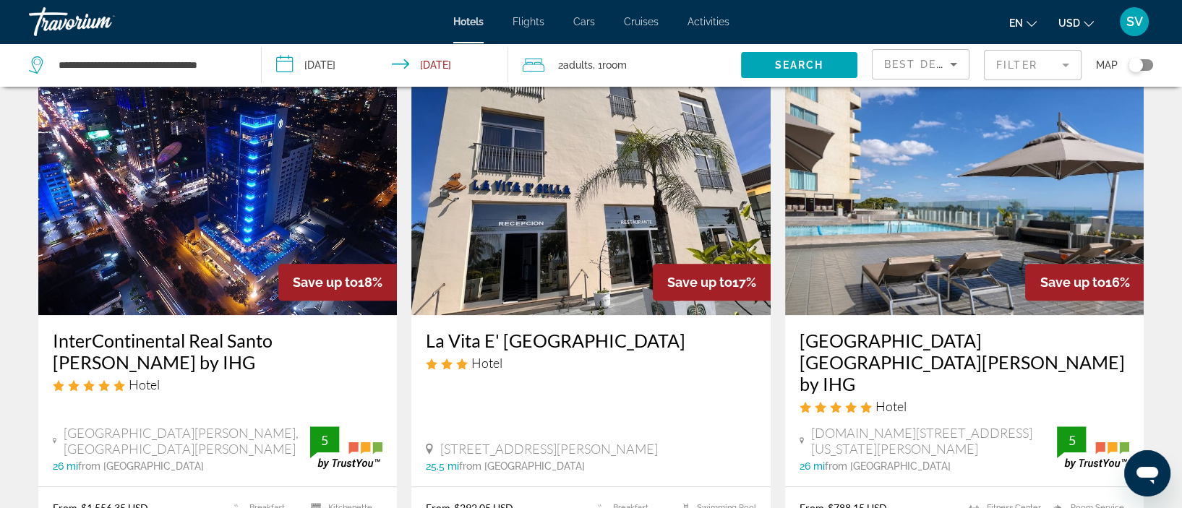
scroll to position [1948, 0]
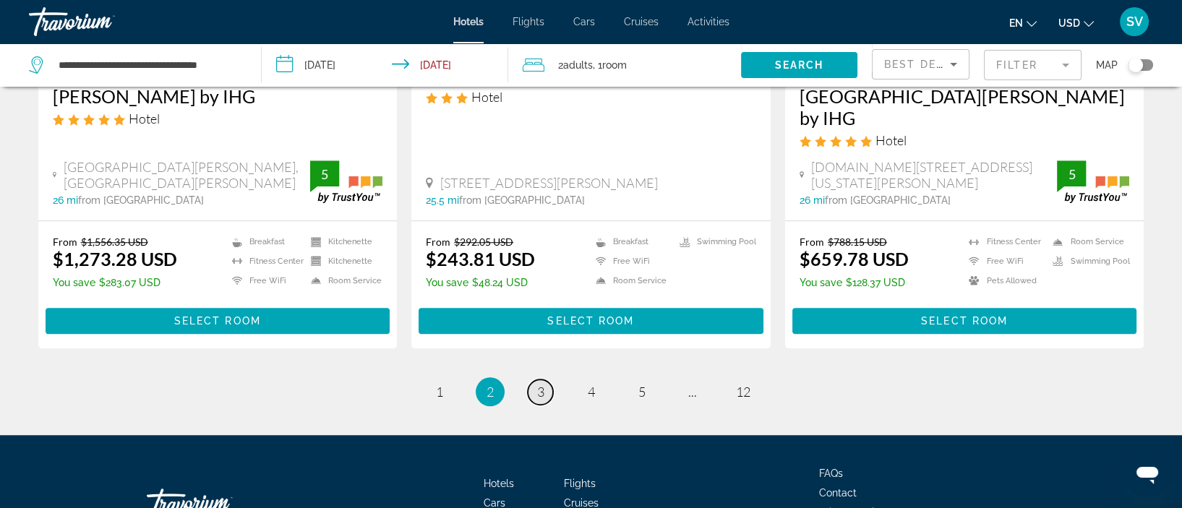
click at [547, 380] on link "page 3" at bounding box center [540, 392] width 25 height 25
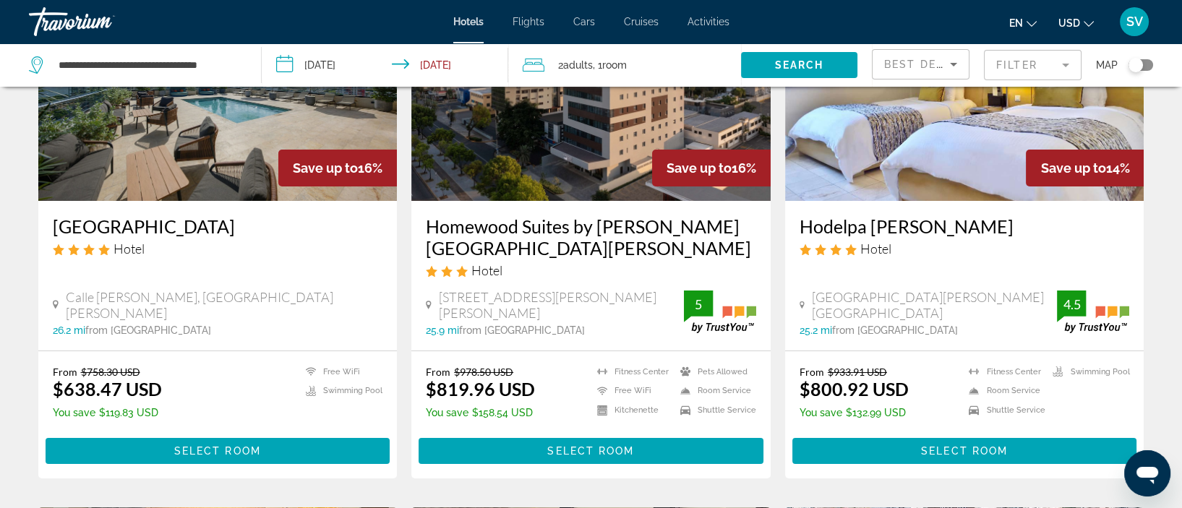
scroll to position [168, 0]
